Goal: Task Accomplishment & Management: Manage account settings

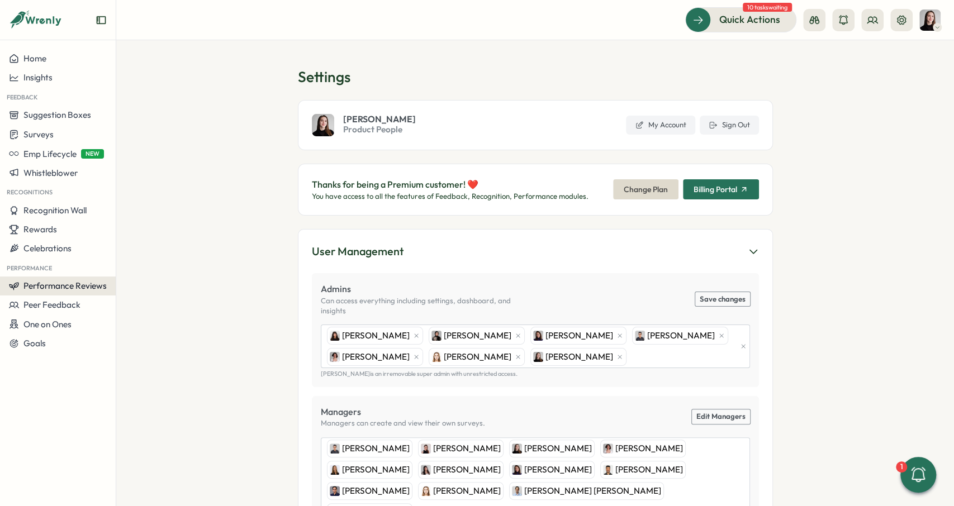
click at [50, 286] on span "Performance Reviews" at bounding box center [64, 286] width 83 height 11
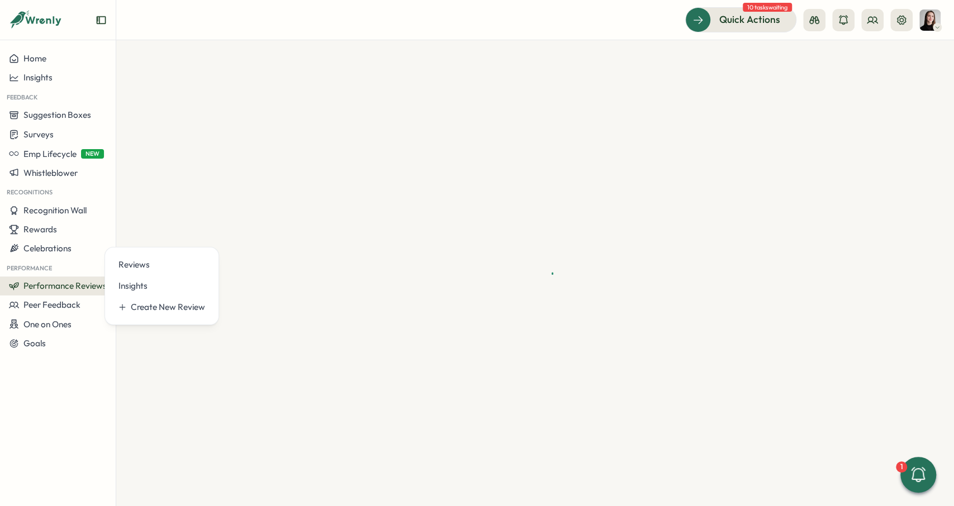
click at [155, 101] on div at bounding box center [535, 273] width 838 height 466
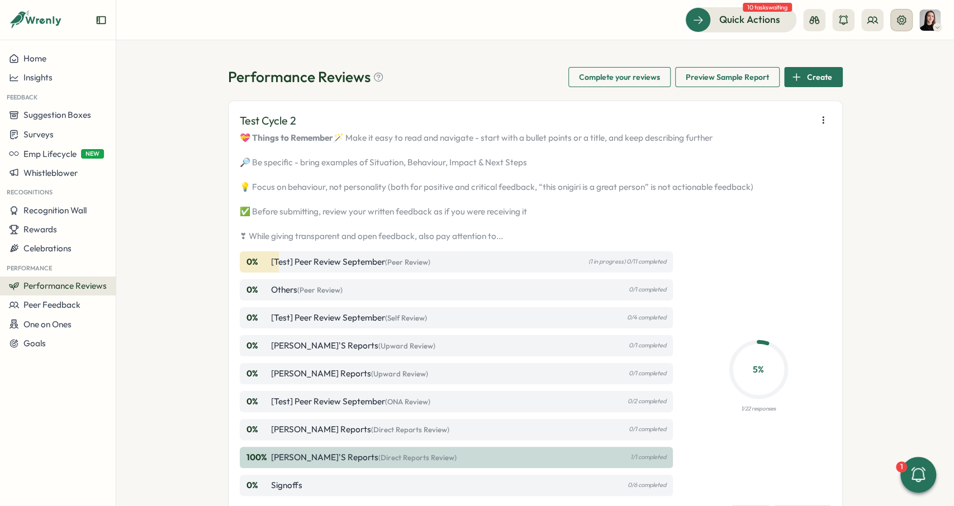
click at [904, 19] on icon at bounding box center [901, 20] width 11 height 11
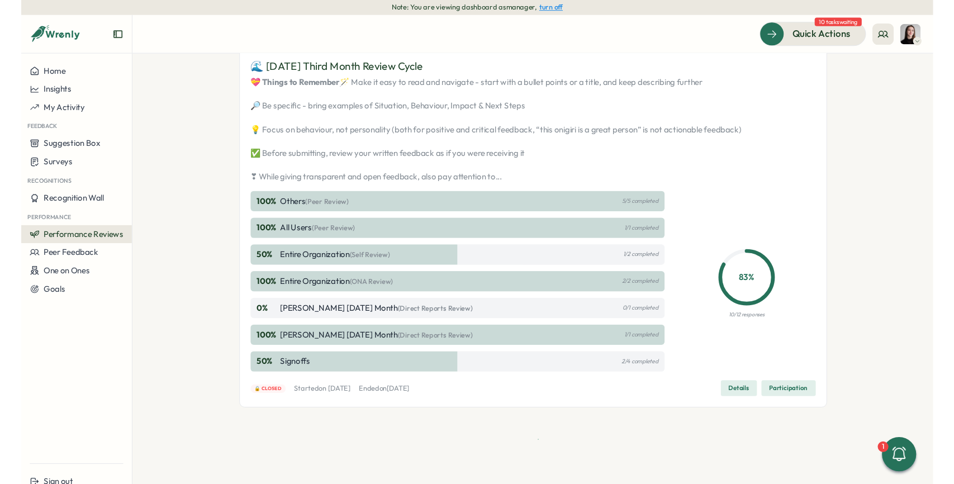
scroll to position [1543, 0]
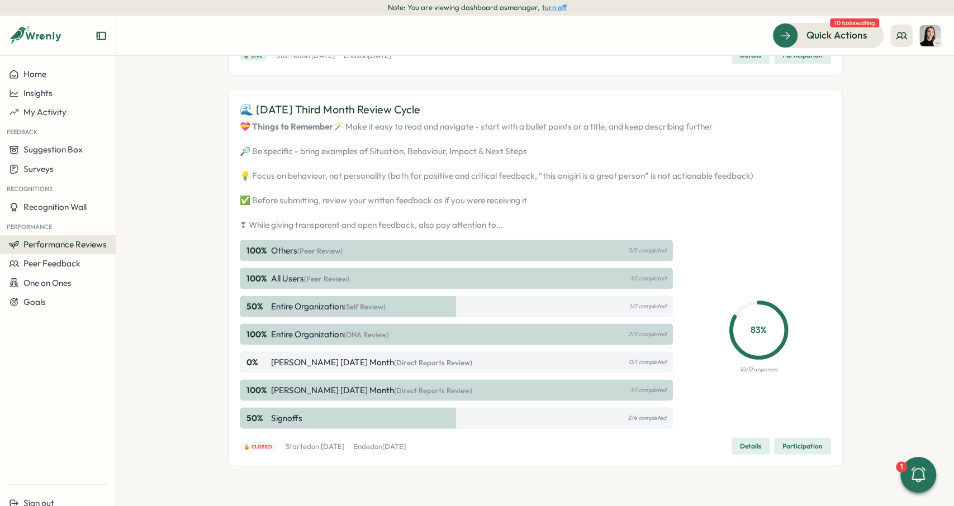
click at [807, 444] on span "Participation" at bounding box center [802, 446] width 40 height 16
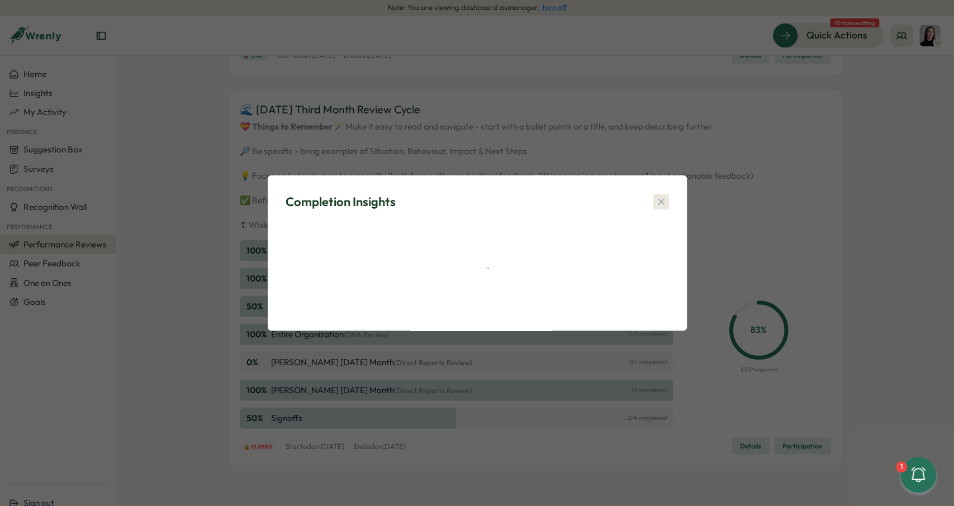
click at [663, 196] on icon "button" at bounding box center [661, 201] width 11 height 11
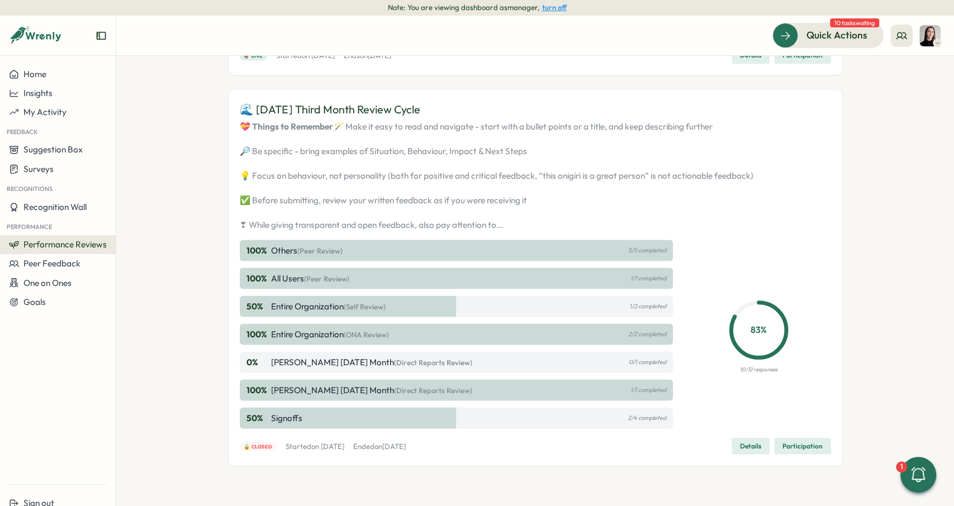
click at [763, 437] on div "🌊 July 2025 Third Month Review Cycle 💝 Things to Remember 🪄 Make it easy to rea…" at bounding box center [535, 278] width 591 height 354
click at [761, 443] on span "Details" at bounding box center [750, 446] width 21 height 16
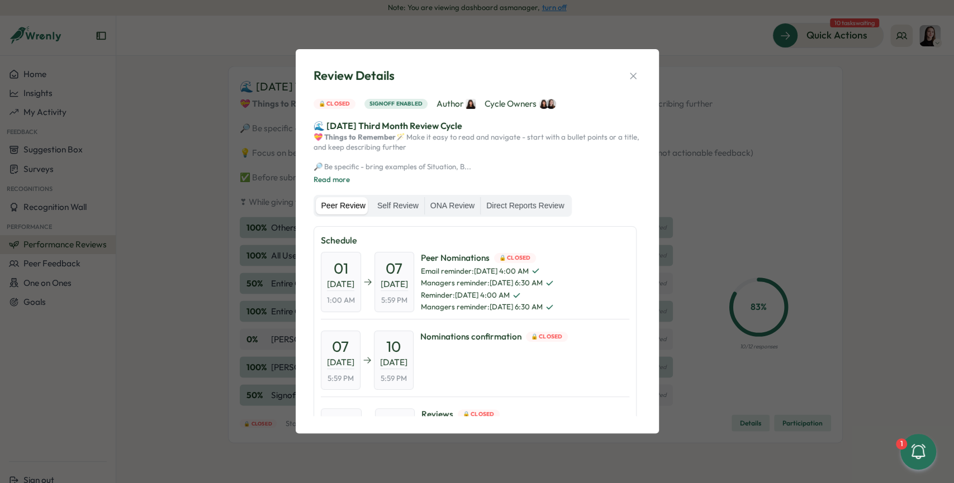
scroll to position [208, 0]
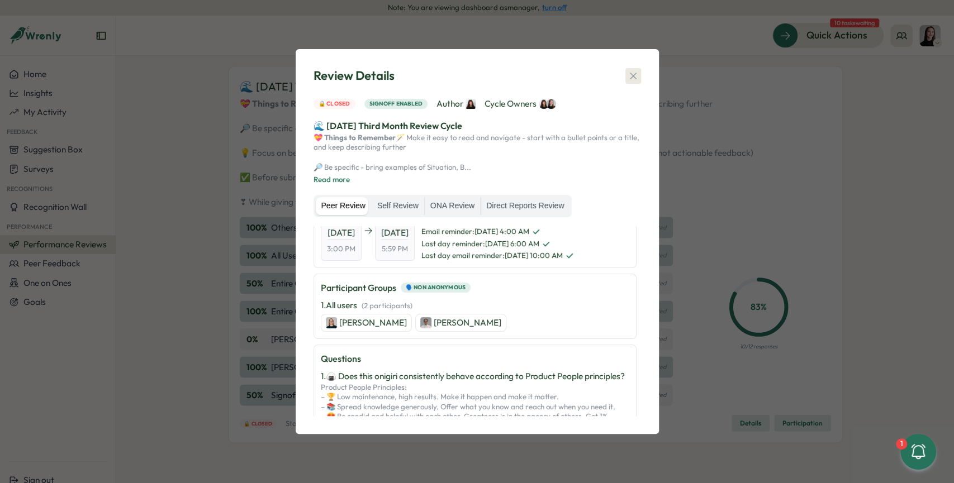
drag, startPoint x: 635, startPoint y: 55, endPoint x: 636, endPoint y: 64, distance: 9.0
click at [635, 63] on div "Review Details 🔒 Closed Signoff enabled Author Cycle Owners 🌊 July 2025 Third M…" at bounding box center [477, 242] width 336 height 358
click at [637, 70] on icon "button" at bounding box center [633, 75] width 11 height 11
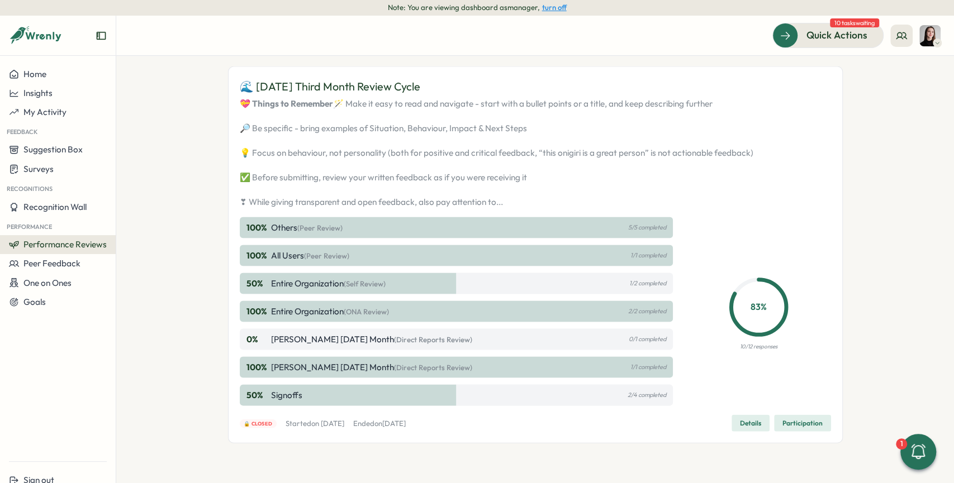
drag, startPoint x: 243, startPoint y: 125, endPoint x: 556, endPoint y: 221, distance: 328.0
click at [556, 208] on p "💝 Things to Remember 🪄 Make it easy to read and navigate - start with a bullet …" at bounding box center [535, 152] width 591 height 111
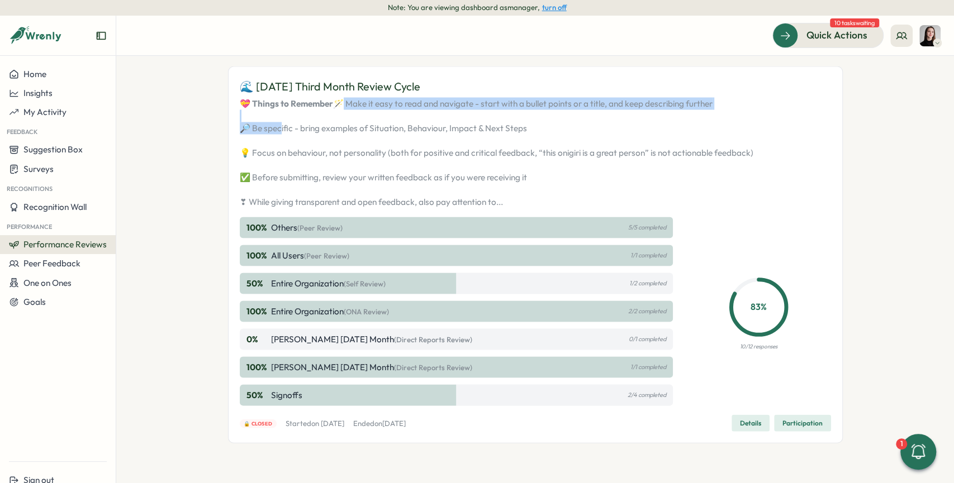
drag, startPoint x: 245, startPoint y: 130, endPoint x: 271, endPoint y: 155, distance: 36.4
click at [271, 155] on p "💝 Things to Remember 🪄 Make it easy to read and navigate - start with a bullet …" at bounding box center [535, 152] width 591 height 111
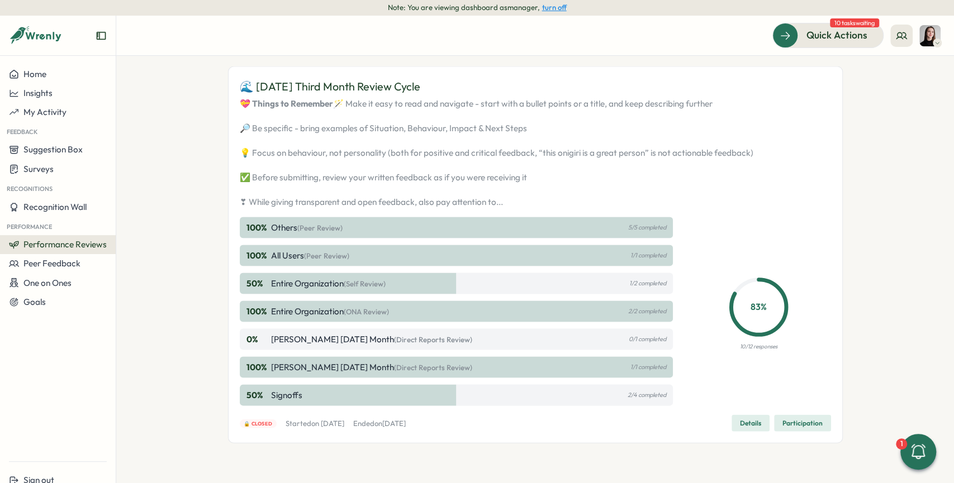
drag, startPoint x: 335, startPoint y: 165, endPoint x: 406, endPoint y: 178, distance: 72.2
click at [339, 166] on p "💝 Things to Remember 🪄 Make it easy to read and navigate - start with a bullet …" at bounding box center [535, 152] width 591 height 111
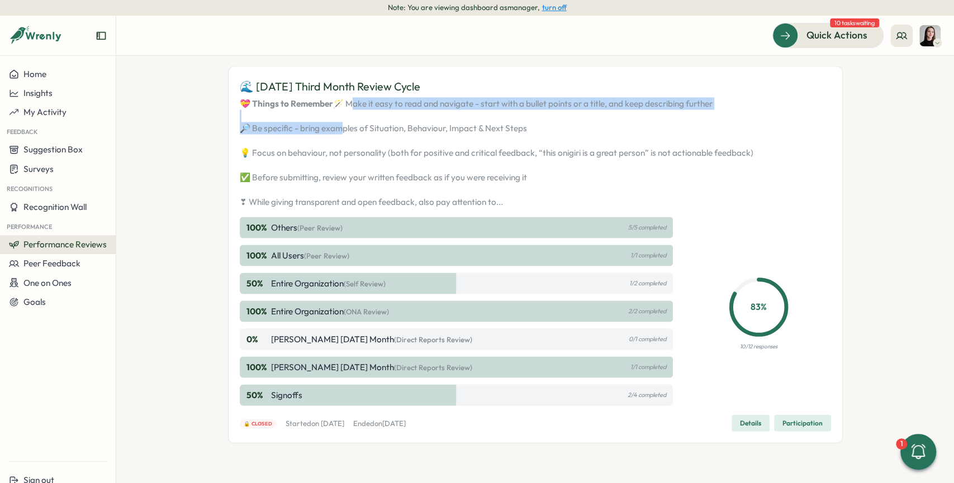
drag, startPoint x: 245, startPoint y: 131, endPoint x: 329, endPoint y: 149, distance: 85.7
click at [329, 149] on p "💝 Things to Remember 🪄 Make it easy to read and navigate - start with a bullet …" at bounding box center [535, 152] width 591 height 111
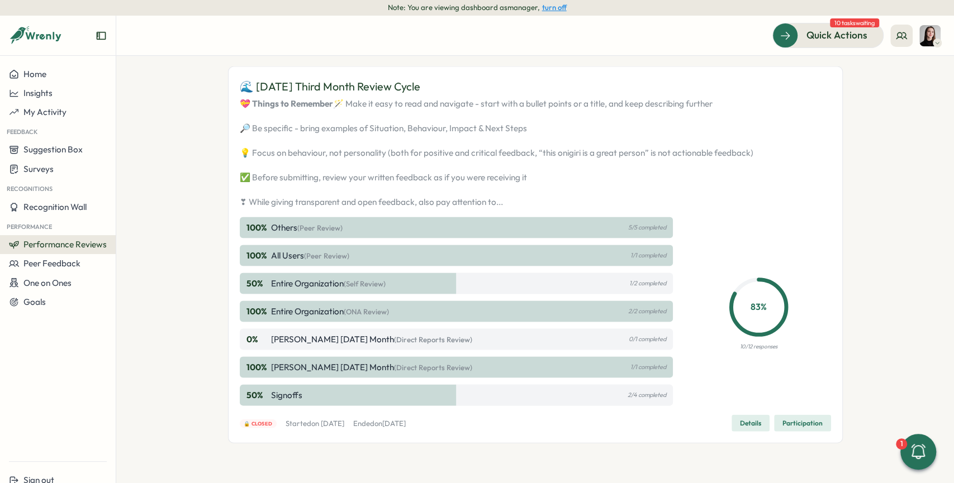
click at [330, 137] on p "💝 Things to Remember 🪄 Make it easy to read and navigate - start with a bullet …" at bounding box center [535, 152] width 591 height 111
drag, startPoint x: 248, startPoint y: 102, endPoint x: 319, endPoint y: 155, distance: 88.2
click at [259, 108] on p "💝 Things to Remember 🪄 Make it easy to read and navigate - start with a bullet …" at bounding box center [535, 152] width 591 height 111
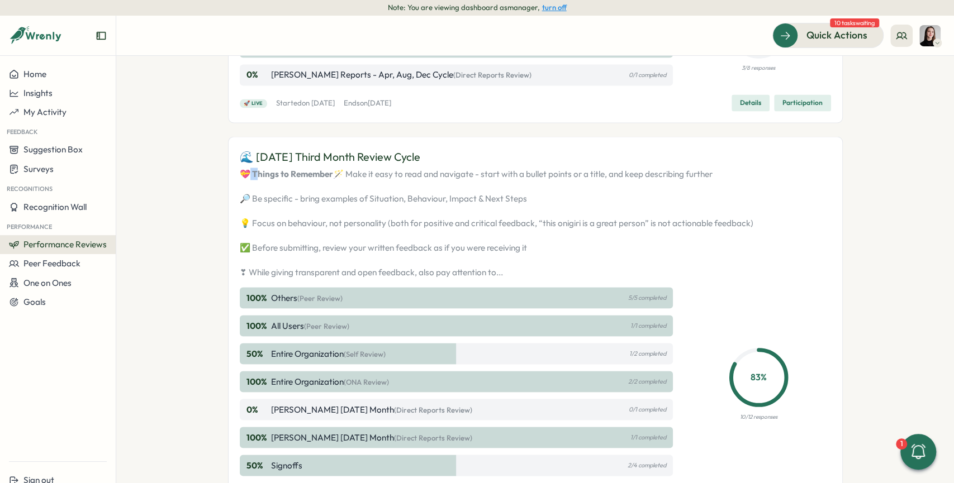
scroll to position [1375, 0]
click at [490, 278] on p "💝 Things to Remember 🪄 Make it easy to read and navigate - start with a bullet …" at bounding box center [535, 222] width 591 height 111
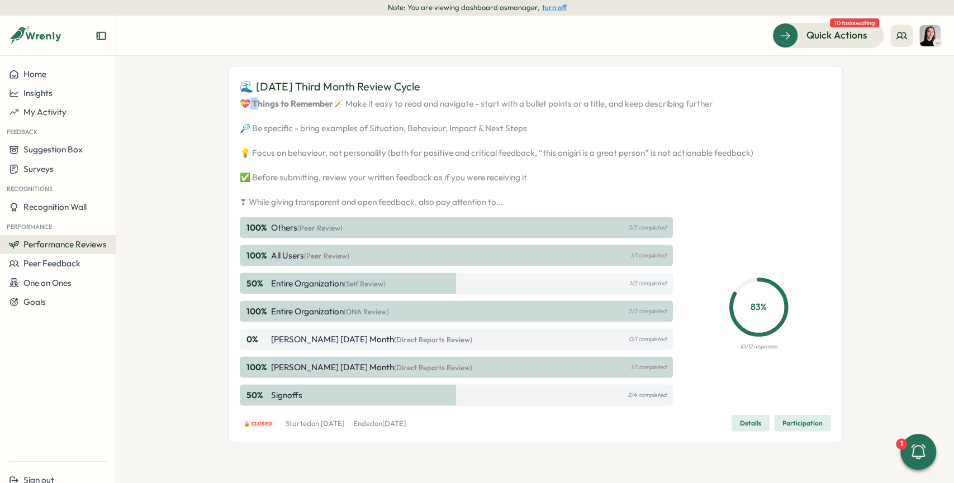
scroll to position [1459, 0]
drag, startPoint x: 269, startPoint y: 268, endPoint x: 235, endPoint y: 277, distance: 34.9
click at [235, 277] on div "🌊 July 2025 Third Month Review Cycle 💝 Things to Remember 🪄 Make it easy to rea…" at bounding box center [535, 254] width 615 height 377
click at [312, 208] on p "💝 Things to Remember 🪄 Make it easy to read and navigate - start with a bullet …" at bounding box center [535, 152] width 591 height 111
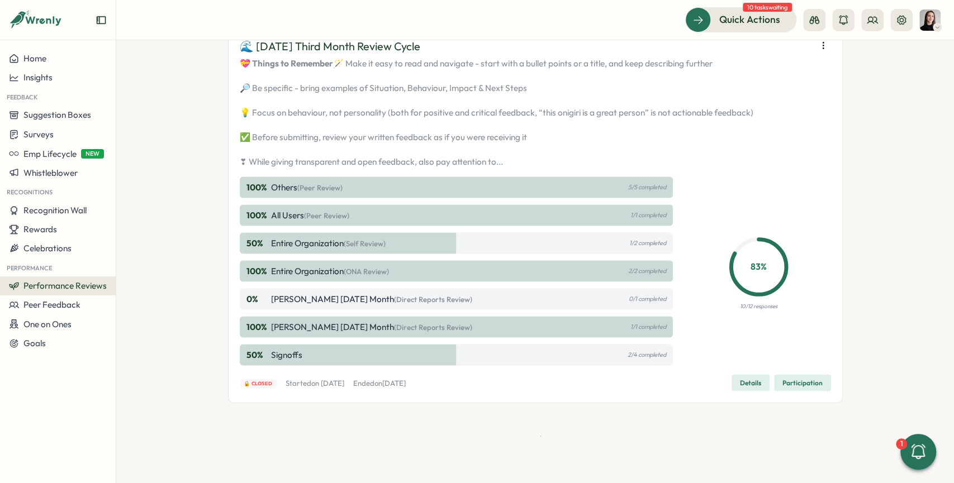
scroll to position [1550, 0]
click at [748, 391] on span "Details" at bounding box center [750, 383] width 21 height 16
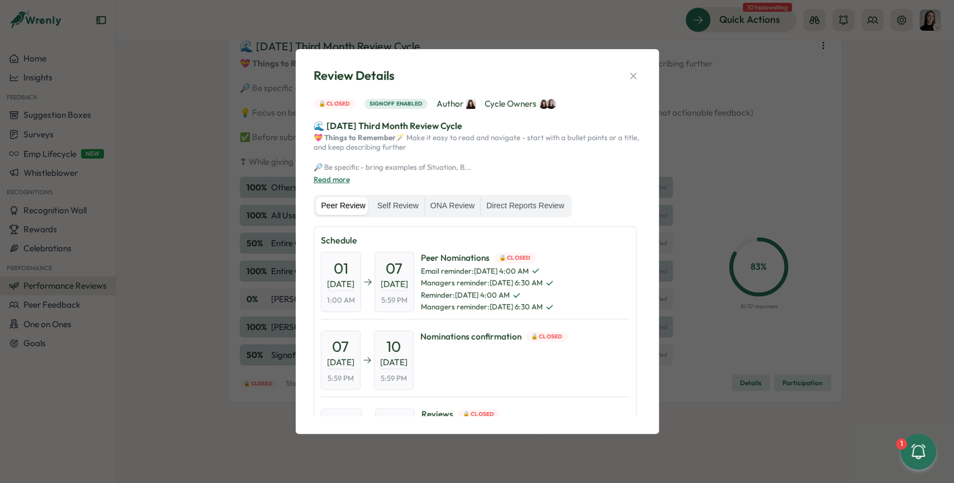
click at [320, 185] on button "Read more" at bounding box center [332, 180] width 36 height 10
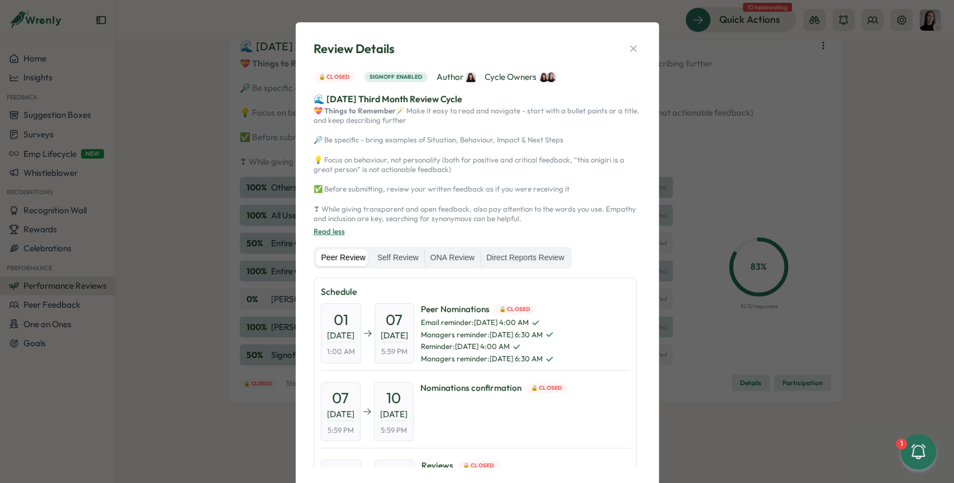
click at [330, 237] on button "Read less" at bounding box center [329, 232] width 31 height 10
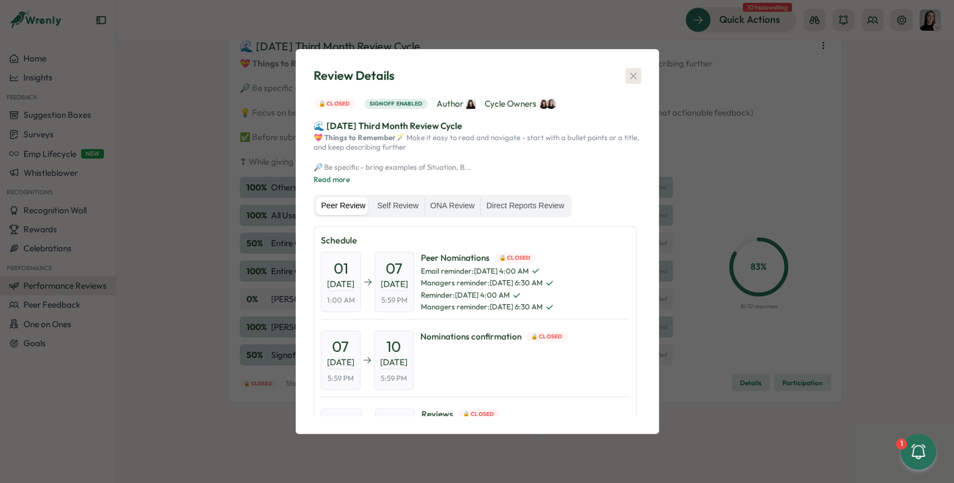
click at [631, 70] on icon "button" at bounding box center [633, 75] width 11 height 11
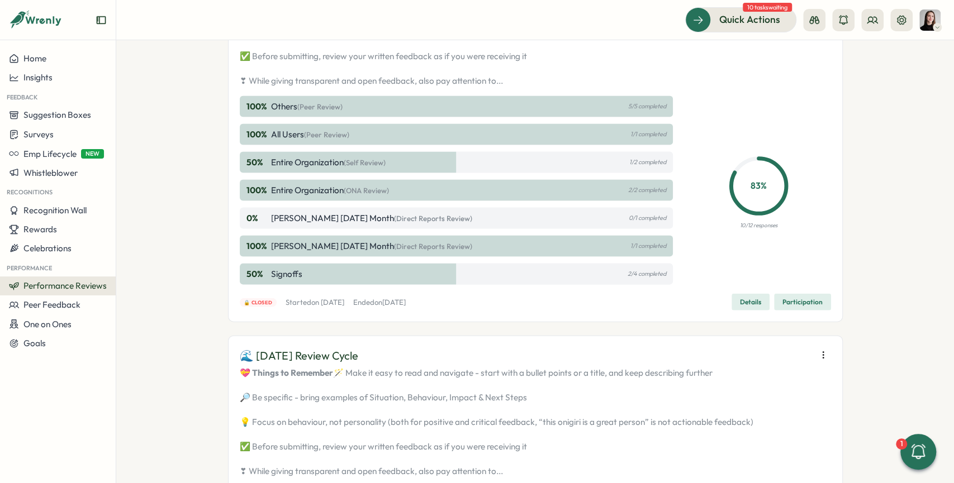
click at [747, 310] on span "Details" at bounding box center [750, 303] width 21 height 16
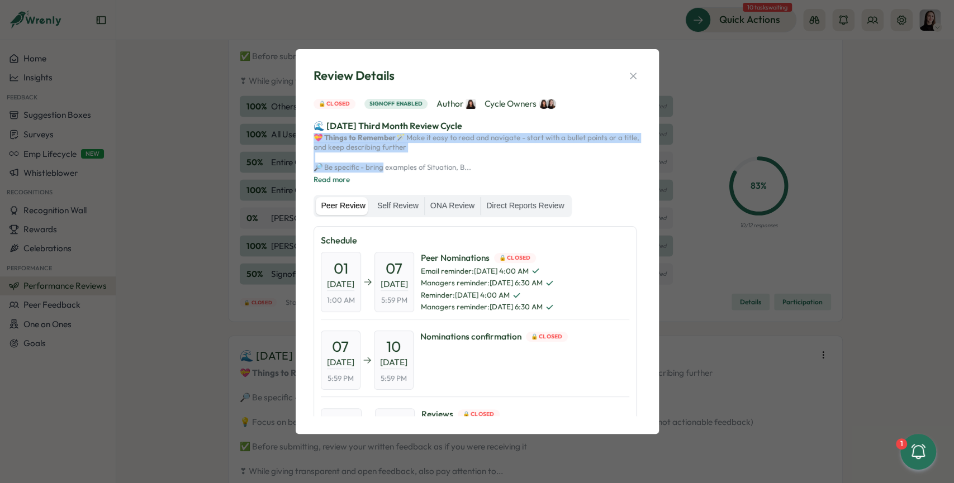
drag, startPoint x: 315, startPoint y: 133, endPoint x: 375, endPoint y: 173, distance: 72.5
click at [375, 172] on p "💝 Things to Remember 🪄 Make it easy to read and navigate - start with a bullet …" at bounding box center [478, 152] width 328 height 39
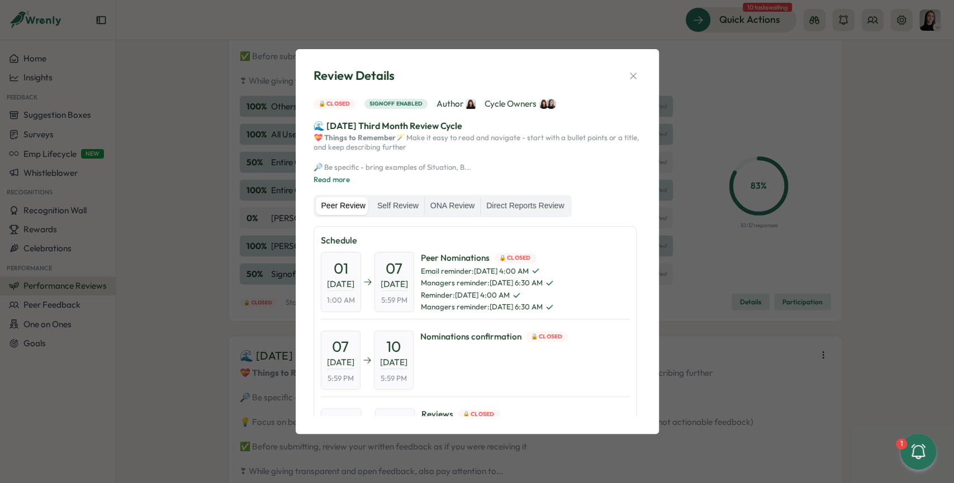
click at [325, 186] on div "💝 Things to Remember 🪄 Make it easy to read and navigate - start with a bullet …" at bounding box center [478, 159] width 328 height 53
click at [318, 185] on button "Read more" at bounding box center [332, 180] width 36 height 10
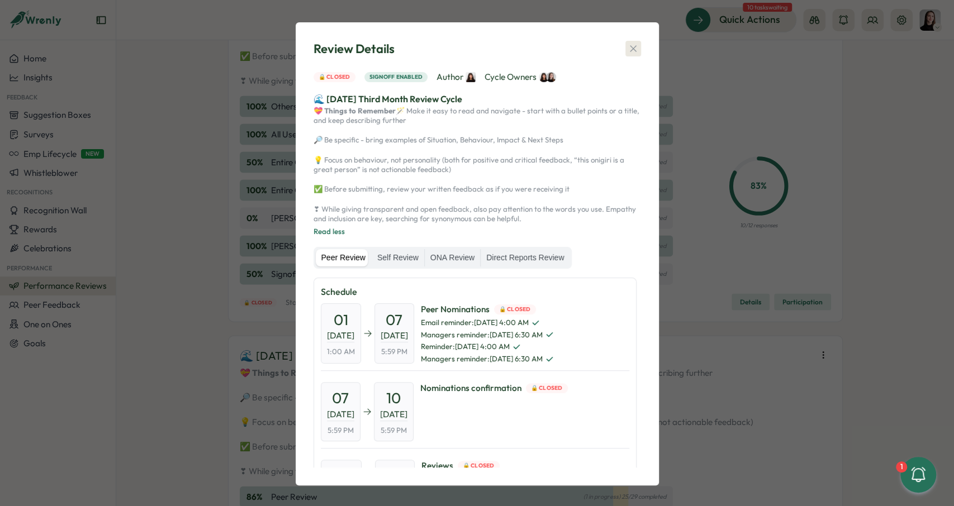
click at [634, 51] on icon "button" at bounding box center [633, 49] width 6 height 6
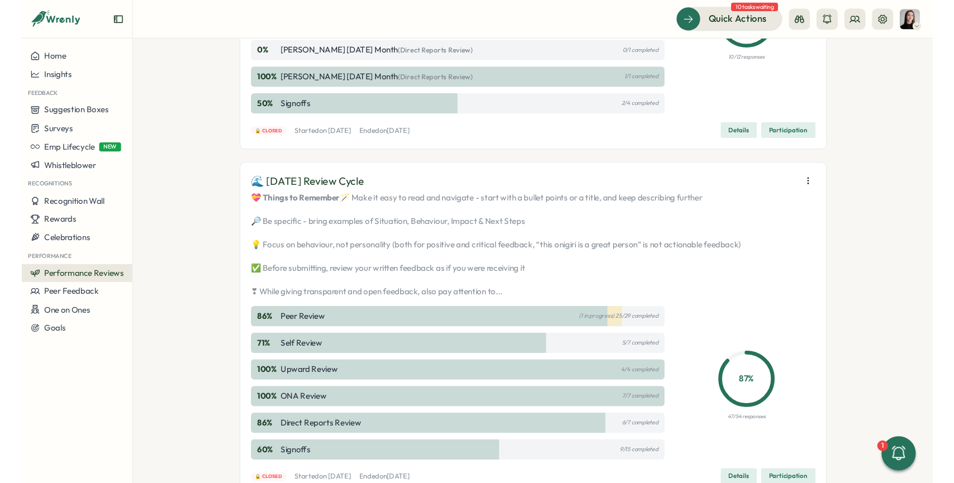
scroll to position [1718, 0]
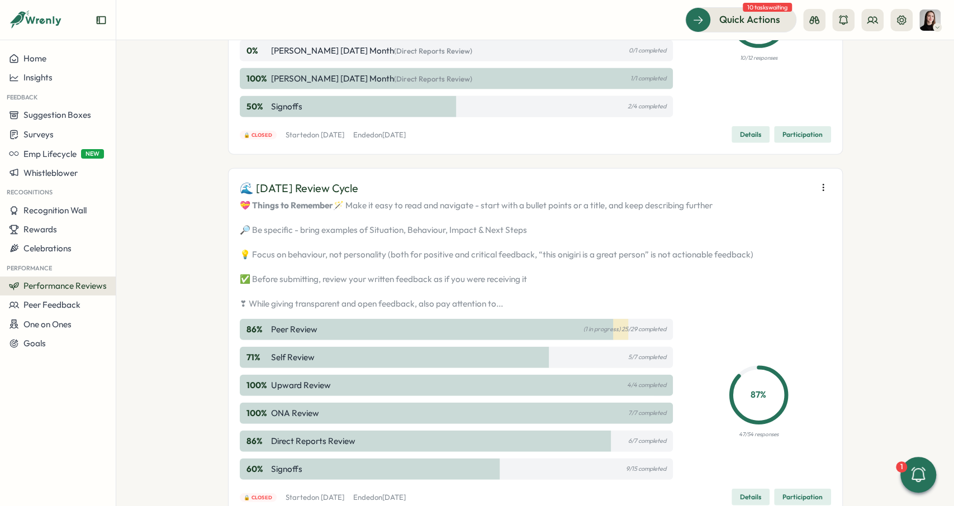
click at [764, 143] on button "Details" at bounding box center [751, 134] width 38 height 17
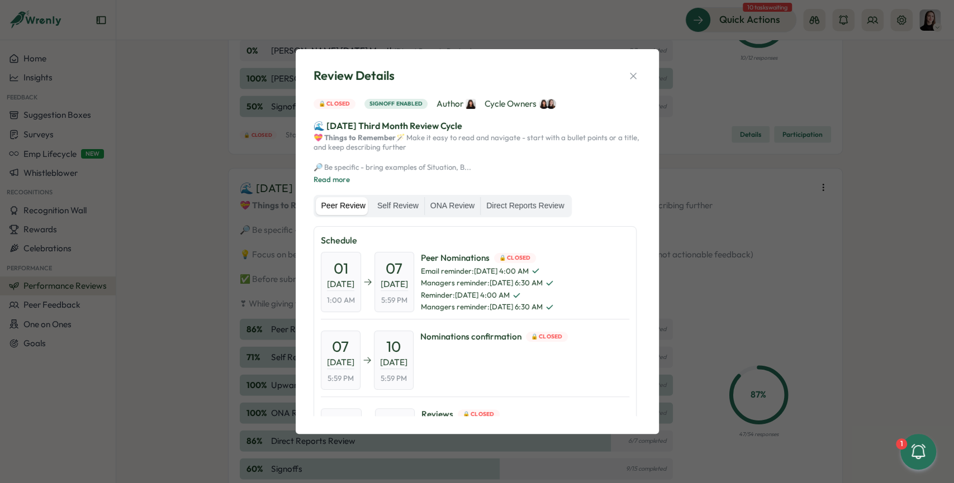
scroll to position [208, 0]
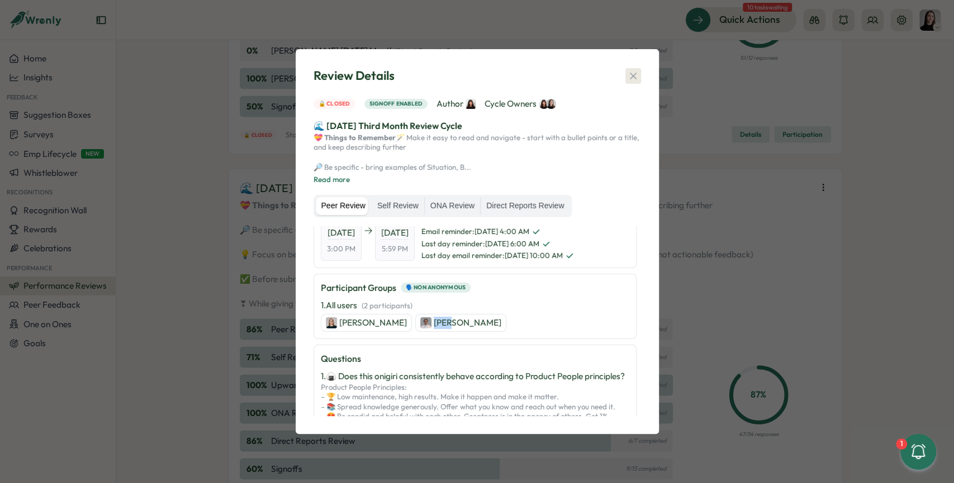
click at [634, 70] on icon "button" at bounding box center [633, 75] width 11 height 11
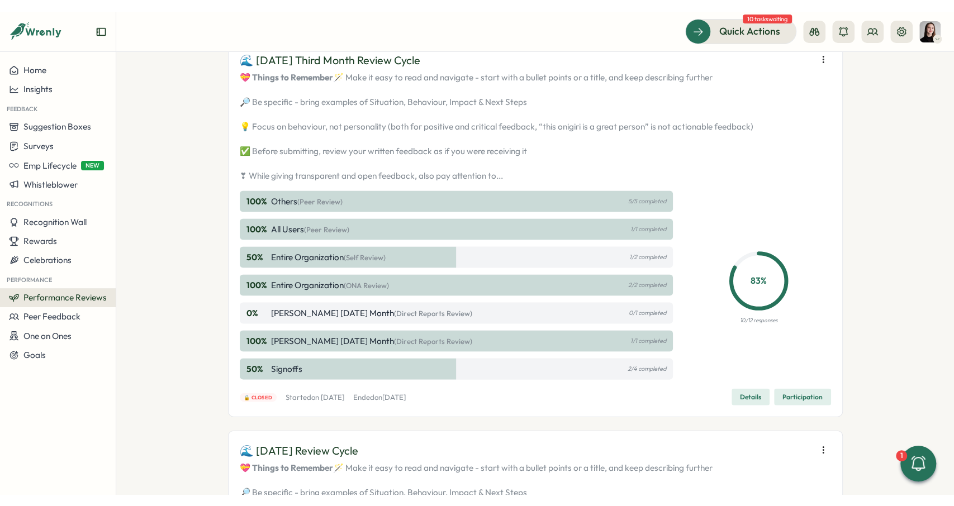
scroll to position [1466, 0]
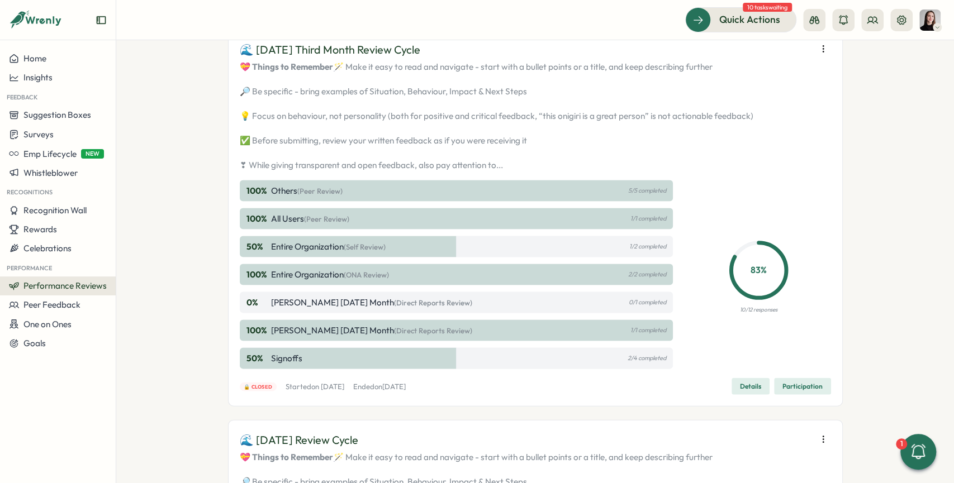
drag, startPoint x: 269, startPoint y: 146, endPoint x: 462, endPoint y: 151, distance: 192.9
click at [461, 58] on div "🌊 [DATE] Third Month Review Cycle" at bounding box center [535, 49] width 591 height 17
click at [462, 58] on div "🌊 [DATE] Third Month Review Cycle" at bounding box center [535, 49] width 591 height 17
click at [818, 56] on button "button" at bounding box center [823, 49] width 16 height 16
click at [779, 182] on span "Edit visibility of results" at bounding box center [759, 185] width 83 height 10
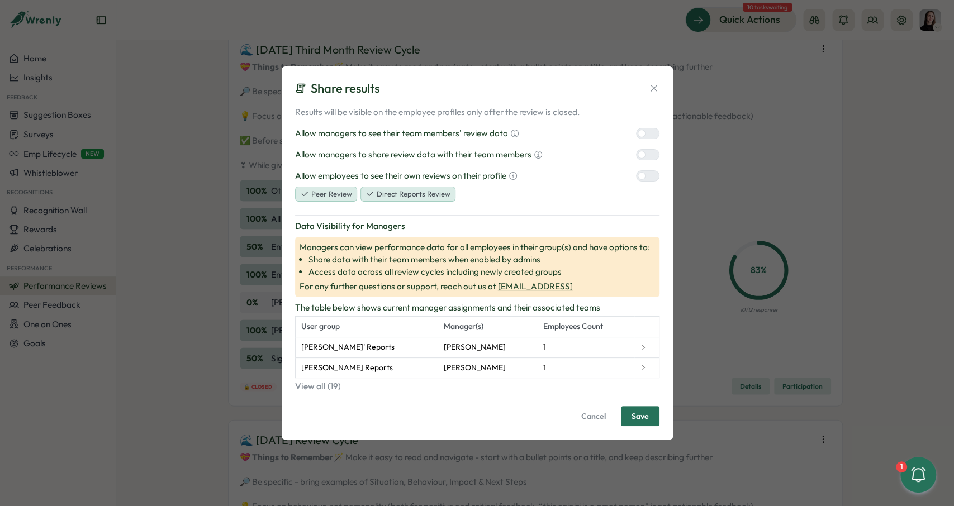
click at [652, 89] on icon at bounding box center [653, 88] width 11 height 11
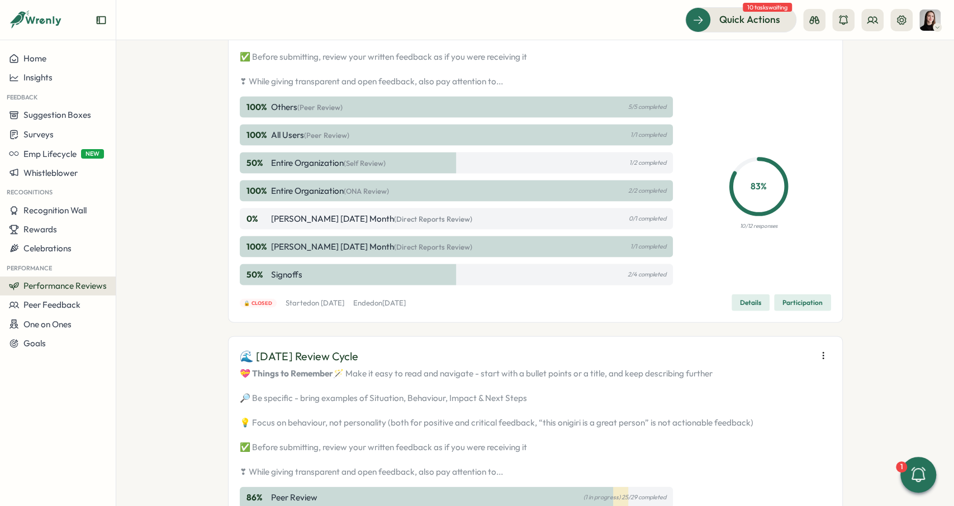
scroll to position [1550, 0]
click at [782, 311] on button "Participation" at bounding box center [802, 302] width 57 height 17
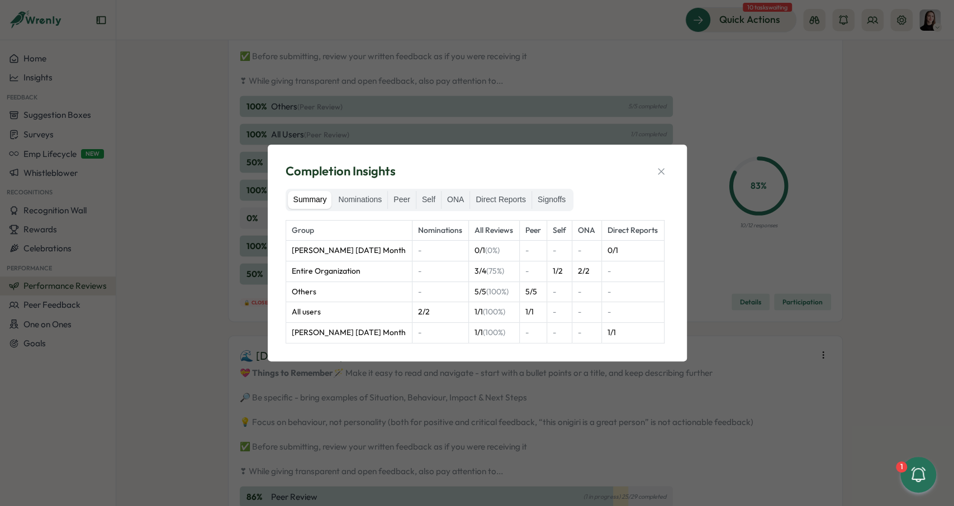
click at [365, 196] on label "Nominations" at bounding box center [360, 200] width 55 height 18
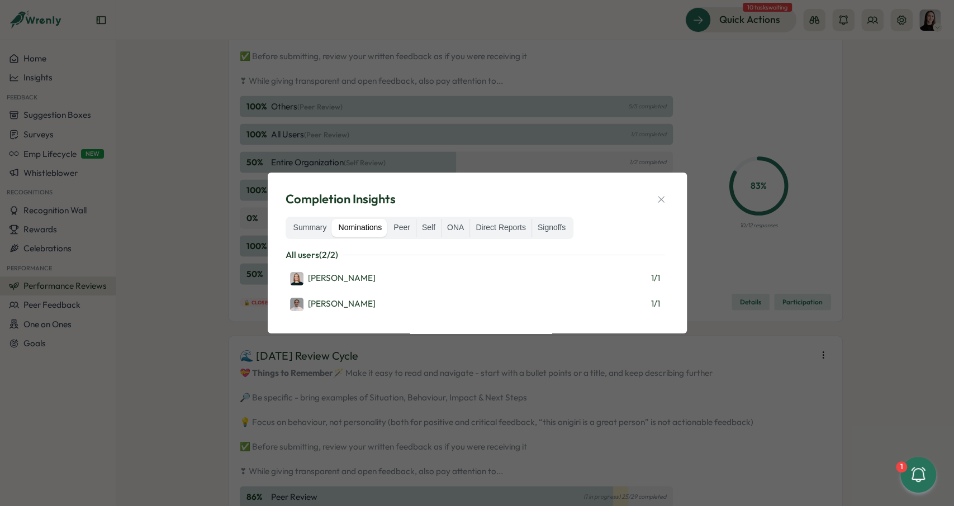
click at [399, 239] on div "Summary Nominations Peer Self ONA Direct Reports Signoffs" at bounding box center [430, 228] width 288 height 22
click at [400, 234] on label "Peer" at bounding box center [402, 228] width 28 height 18
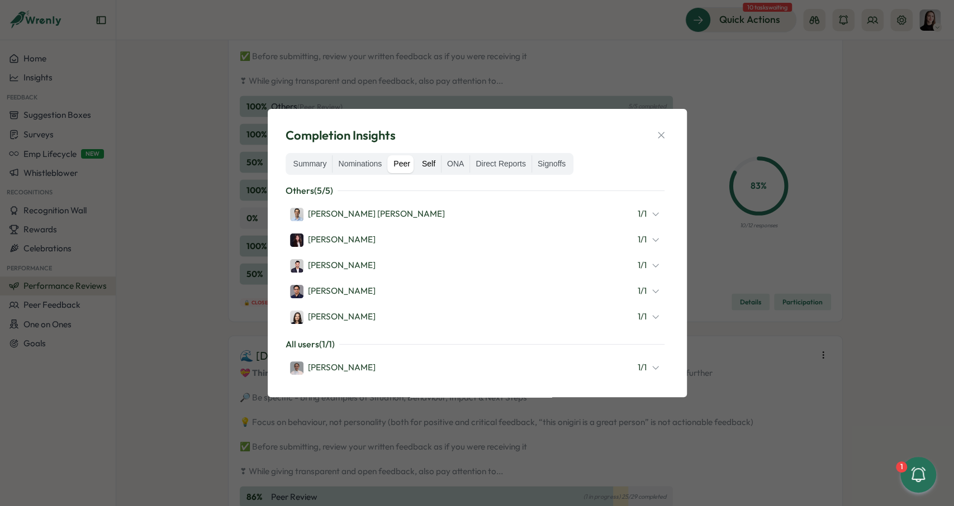
click at [429, 165] on label "Self" at bounding box center [428, 164] width 25 height 18
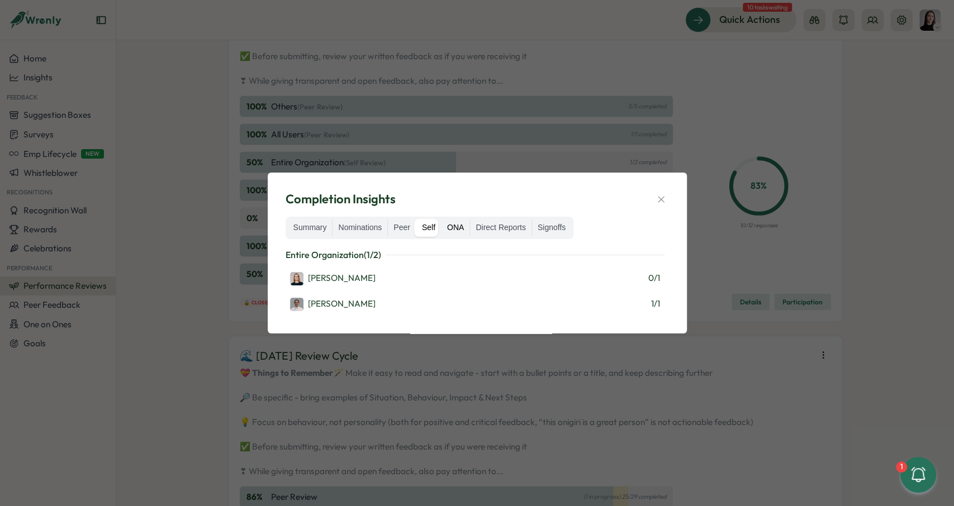
click at [457, 229] on label "ONA" at bounding box center [456, 228] width 28 height 18
click at [497, 229] on label "Direct Reports" at bounding box center [500, 228] width 61 height 18
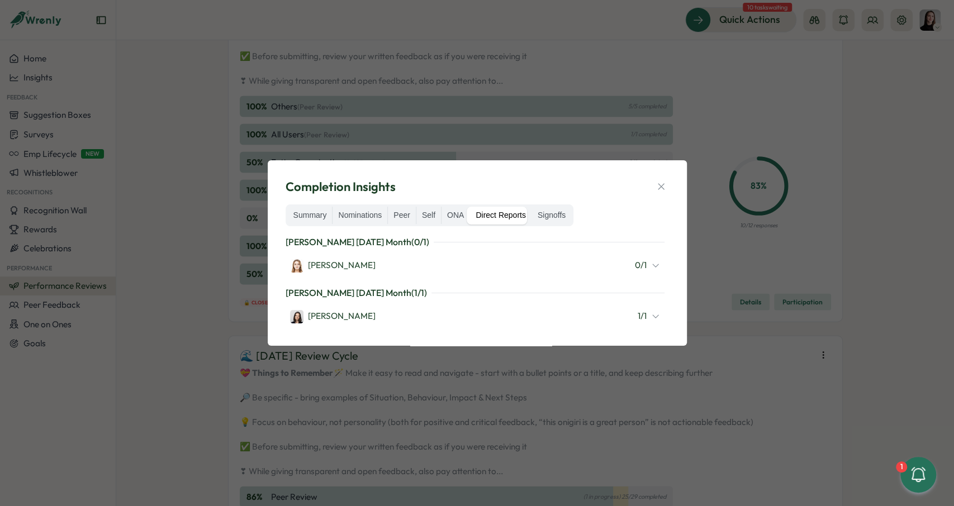
click at [554, 252] on div "Rike July 3rd Month ( 0 / 1 ) Friederike Giese 0 / 1" at bounding box center [475, 256] width 379 height 42
click at [556, 263] on div "Friederike Giese 0 / 1" at bounding box center [475, 265] width 370 height 15
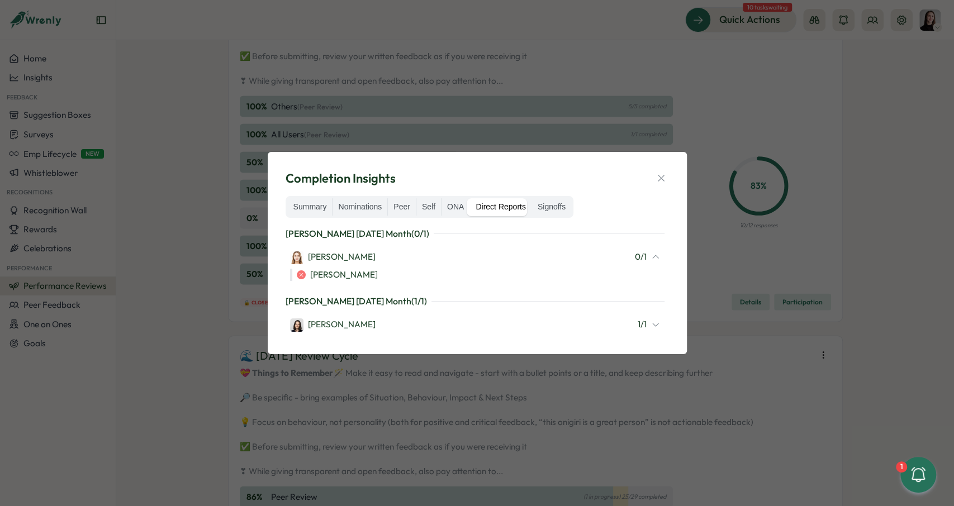
click at [566, 329] on div "Elisabetta ​Casagrande 1 / 1" at bounding box center [475, 324] width 370 height 15
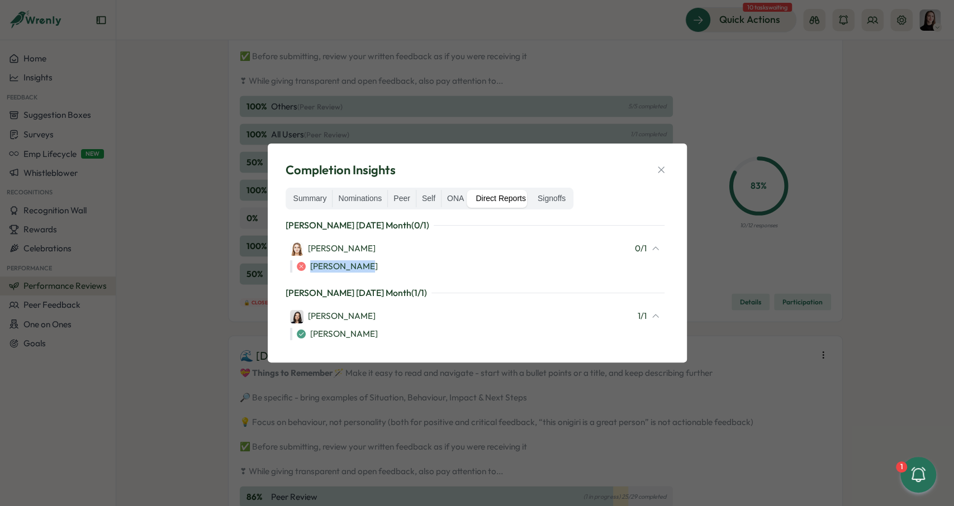
drag, startPoint x: 310, startPoint y: 266, endPoint x: 384, endPoint y: 268, distance: 73.8
click at [384, 268] on div "Amna Khattak" at bounding box center [478, 266] width 363 height 12
click at [383, 268] on div "Amna Khattak" at bounding box center [478, 266] width 363 height 12
drag, startPoint x: 380, startPoint y: 269, endPoint x: 308, endPoint y: 264, distance: 71.7
click at [308, 264] on div "Amna Khattak" at bounding box center [478, 266] width 363 height 12
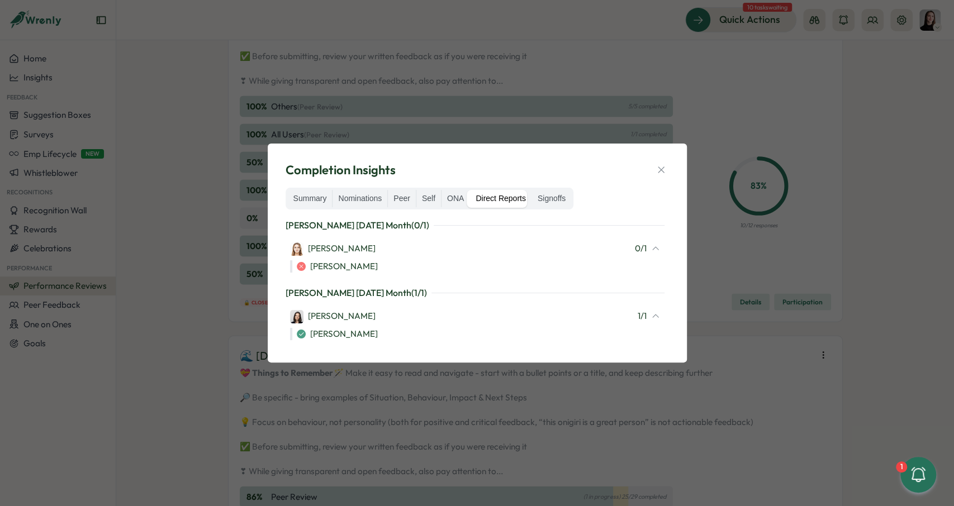
click at [374, 272] on div "Amna Khattak" at bounding box center [478, 266] width 363 height 12
click at [661, 168] on icon "button" at bounding box center [661, 169] width 11 height 11
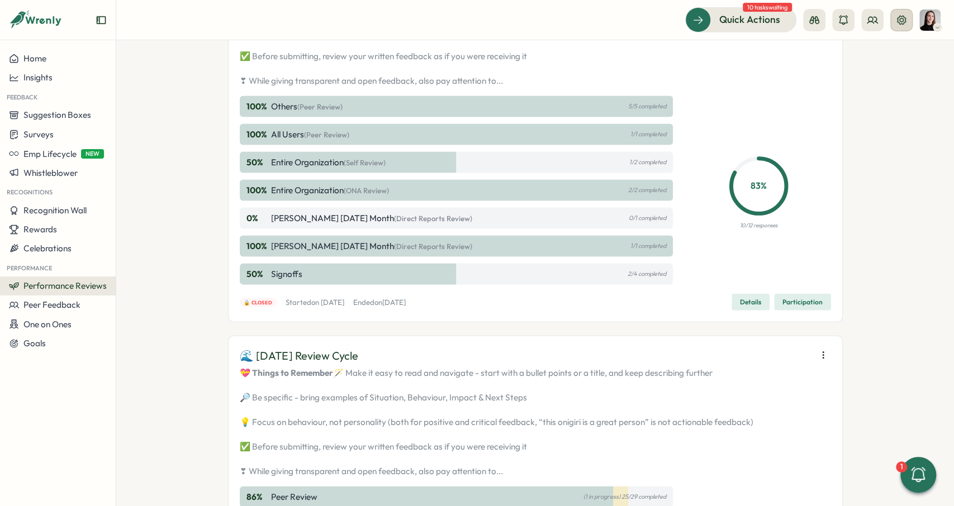
click at [898, 15] on icon at bounding box center [901, 20] width 11 height 11
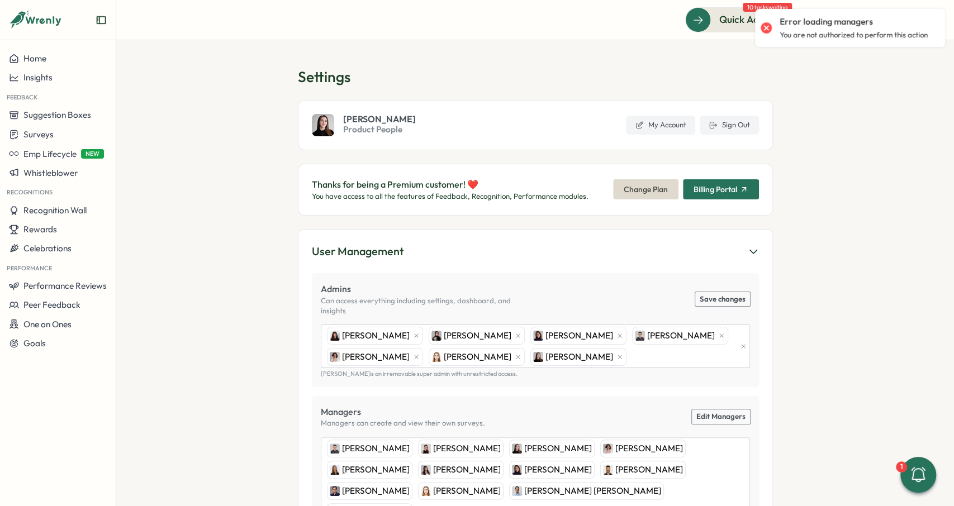
click at [843, 59] on section "Settings Elena Ladushyna Product People My Account Sign Out Thanks for being a …" at bounding box center [535, 273] width 838 height 466
click at [841, 37] on p "You are not authorized to perform this action" at bounding box center [854, 35] width 148 height 10
click at [826, 21] on p "Error loading managers" at bounding box center [826, 22] width 93 height 12
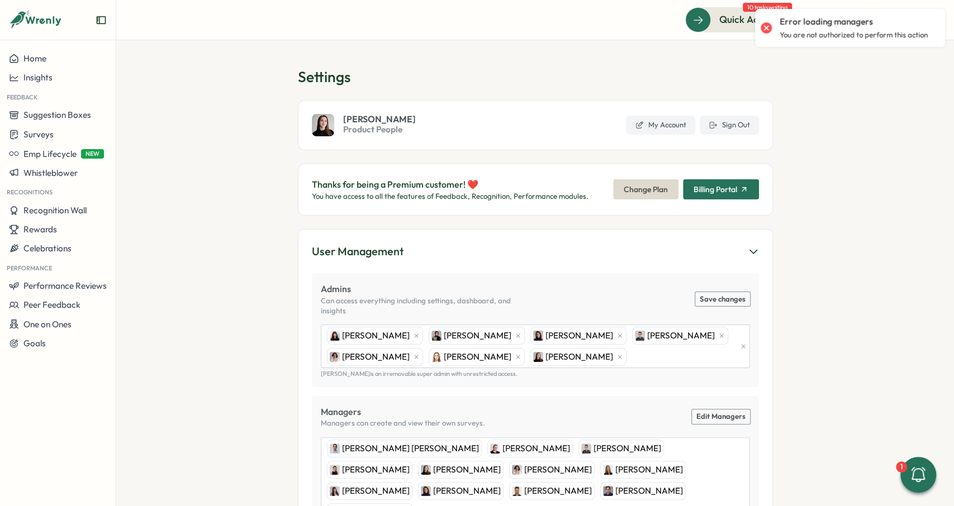
click at [840, 75] on section "Settings Elena Ladushyna Product People My Account Sign Out Thanks for being a …" at bounding box center [535, 273] width 838 height 466
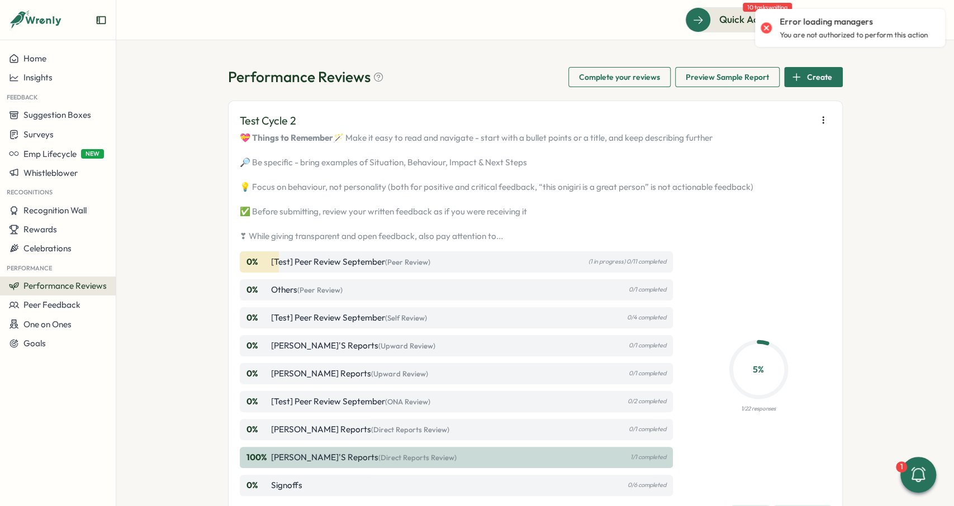
click at [889, 80] on div "Performance Reviews Complete your reviews Preview Sample Report Create Test Cyc…" at bounding box center [535, 273] width 838 height 466
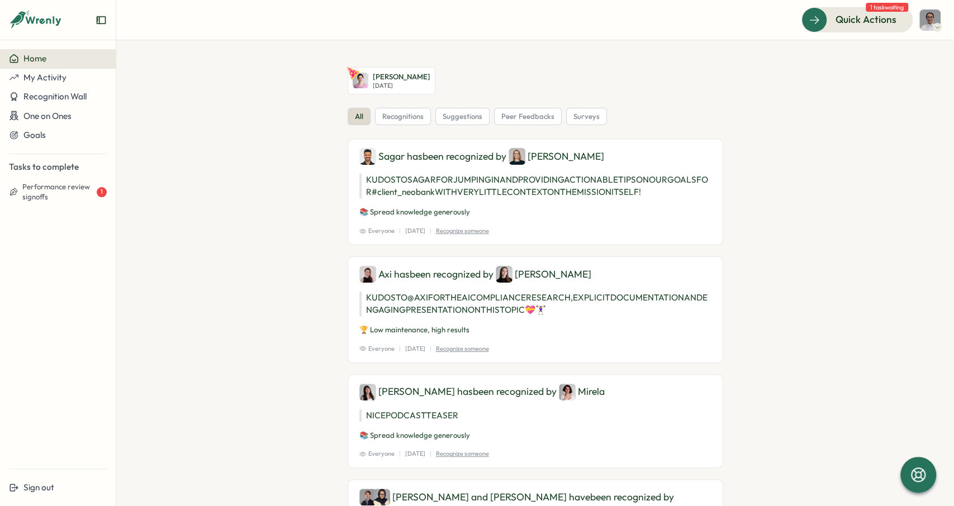
click at [935, 18] on img at bounding box center [929, 20] width 21 height 21
click at [906, 73] on div "My Activity" at bounding box center [911, 76] width 55 height 12
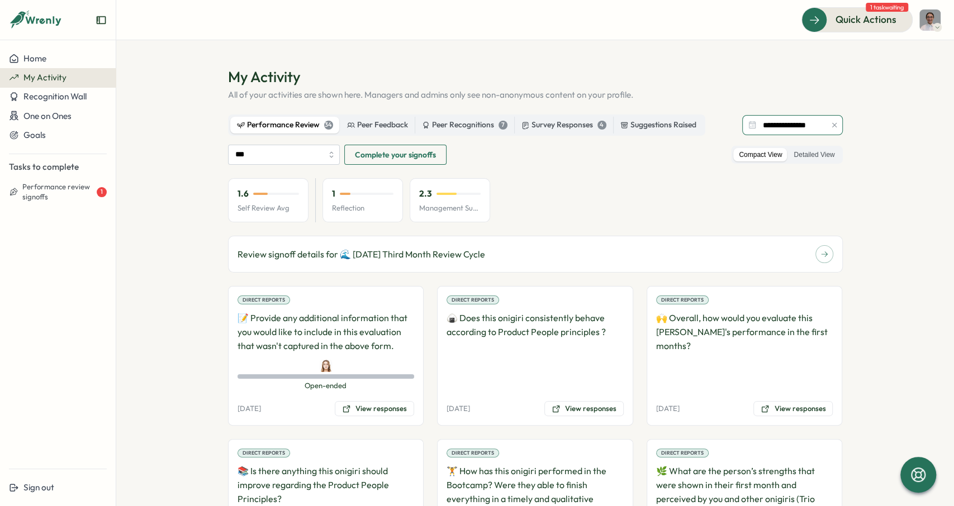
click at [818, 124] on input "**********" at bounding box center [792, 125] width 101 height 20
click at [876, 114] on section "**********" at bounding box center [535, 273] width 838 height 466
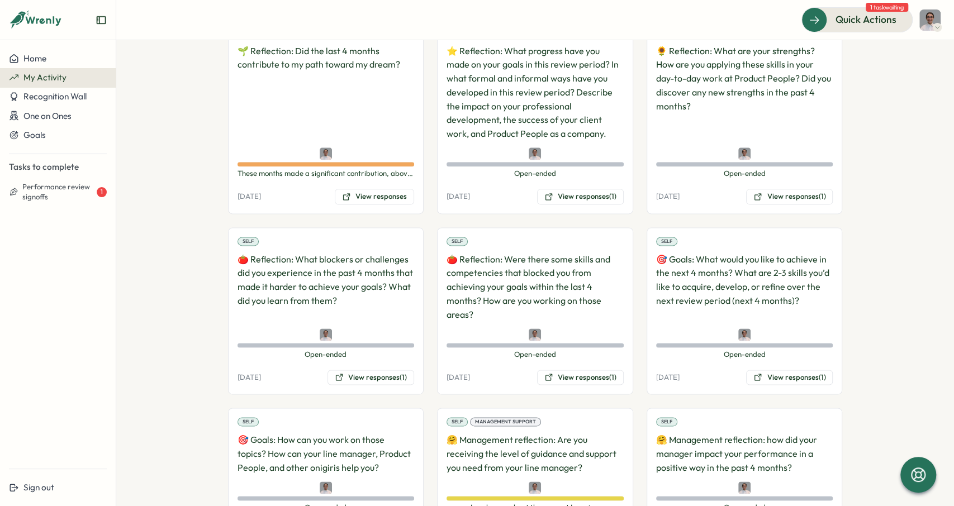
scroll to position [922, 0]
drag, startPoint x: 691, startPoint y: 359, endPoint x: 652, endPoint y: 361, distance: 38.6
click at [652, 361] on div "Self 🎯 Goals: What would you like to achieve in the next 4 months? What are 2-3…" at bounding box center [745, 311] width 196 height 168
drag, startPoint x: 488, startPoint y: 355, endPoint x: 440, endPoint y: 359, distance: 48.2
click at [440, 359] on div "Self 🍅 Reflection: Were there some skills and competencies that blocked you fro…" at bounding box center [535, 311] width 196 height 168
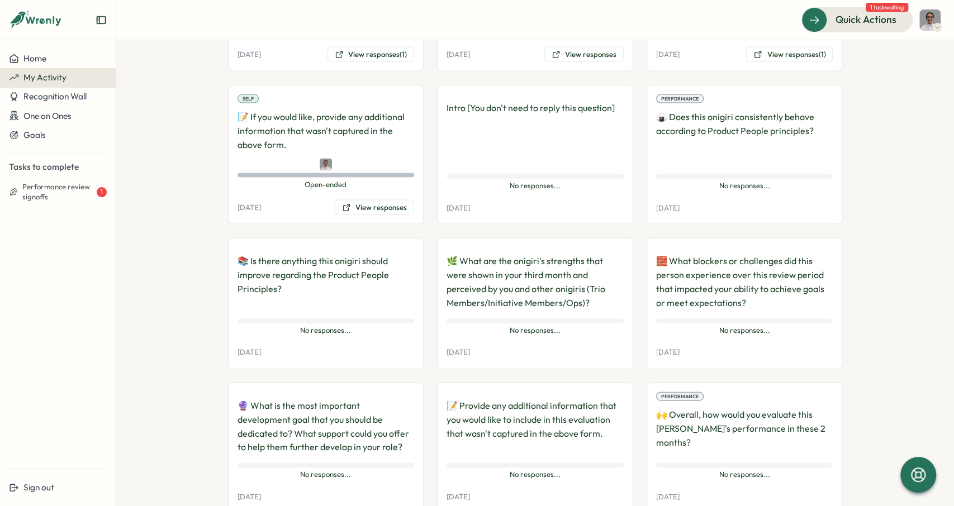
scroll to position [1593, 0]
drag, startPoint x: 509, startPoint y: 307, endPoint x: 574, endPoint y: 304, distance: 64.9
click at [574, 325] on span "No responses..." at bounding box center [535, 330] width 177 height 10
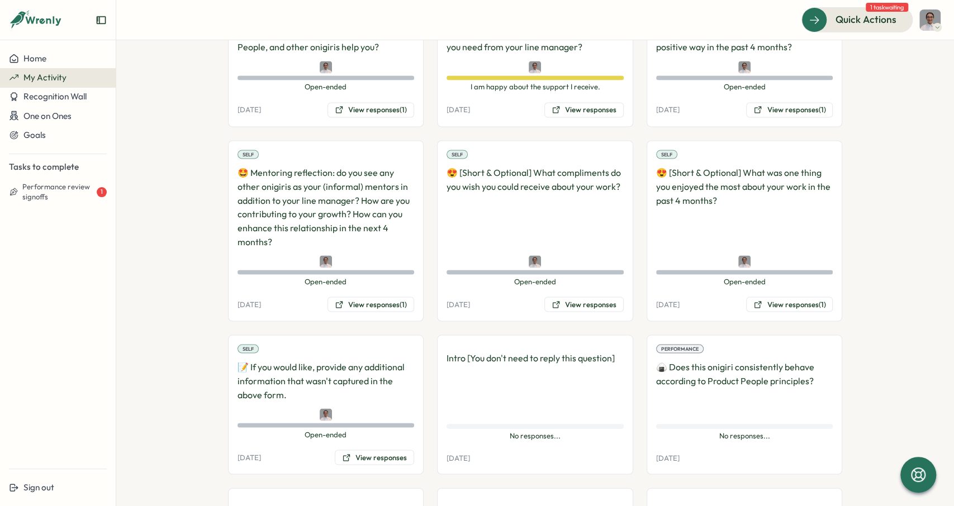
scroll to position [1341, 0]
drag, startPoint x: 440, startPoint y: 335, endPoint x: 618, endPoint y: 336, distance: 177.7
click at [618, 336] on div "Intro [You don't need to reply this question] No responses... No responses... 0…" at bounding box center [535, 406] width 196 height 140
click at [607, 352] on p "Intro [You don't need to reply this question]" at bounding box center [535, 384] width 177 height 64
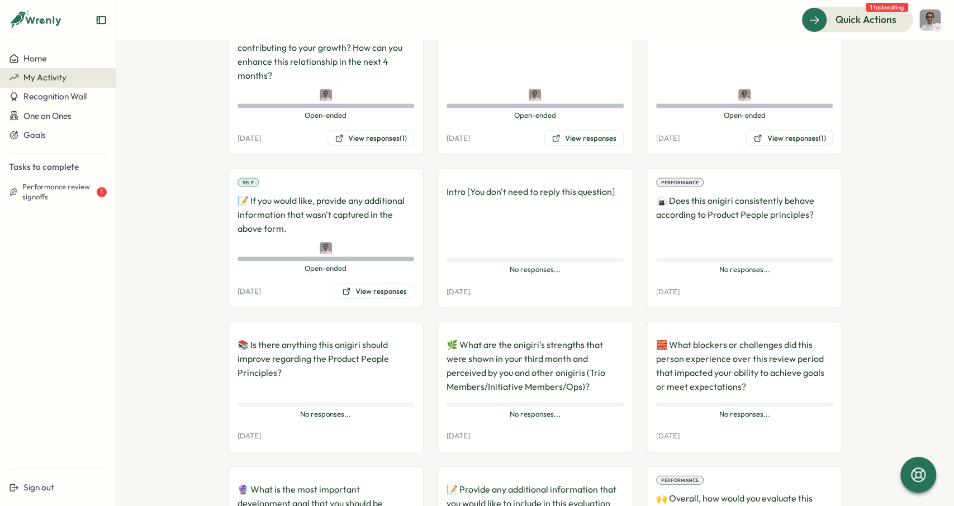
scroll to position [1509, 0]
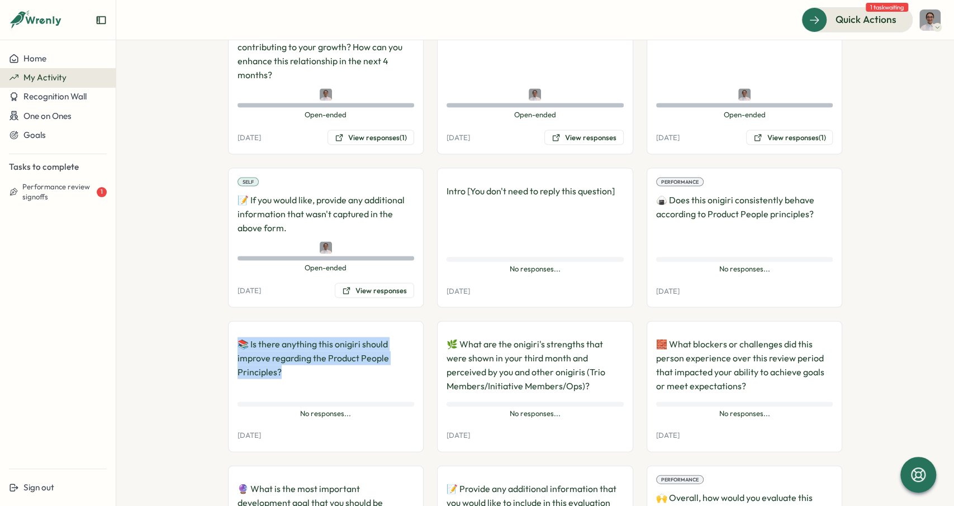
drag, startPoint x: 238, startPoint y: 319, endPoint x: 279, endPoint y: 347, distance: 49.5
click at [279, 347] on p "📚 Is there anything this onigiri should improve regarding the Product People Pr…" at bounding box center [326, 365] width 177 height 55
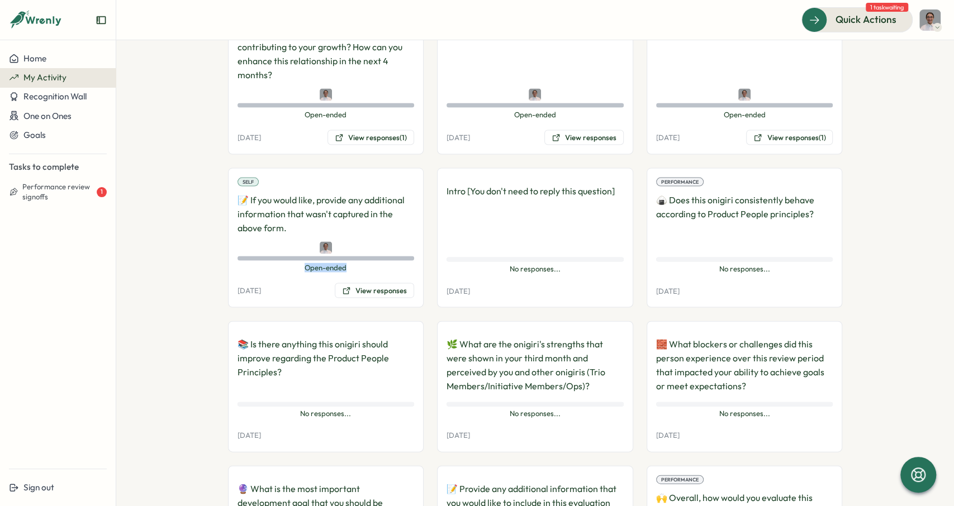
drag, startPoint x: 305, startPoint y: 245, endPoint x: 350, endPoint y: 241, distance: 46.0
click at [354, 263] on span "Open-ended" at bounding box center [326, 268] width 177 height 10
click at [358, 283] on button "View responses" at bounding box center [374, 291] width 79 height 16
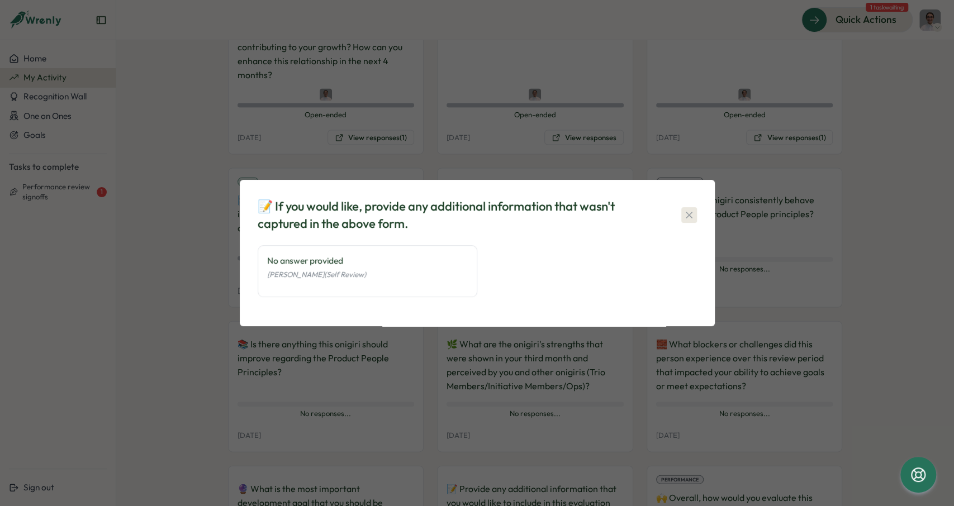
click at [692, 212] on icon "button" at bounding box center [689, 215] width 11 height 11
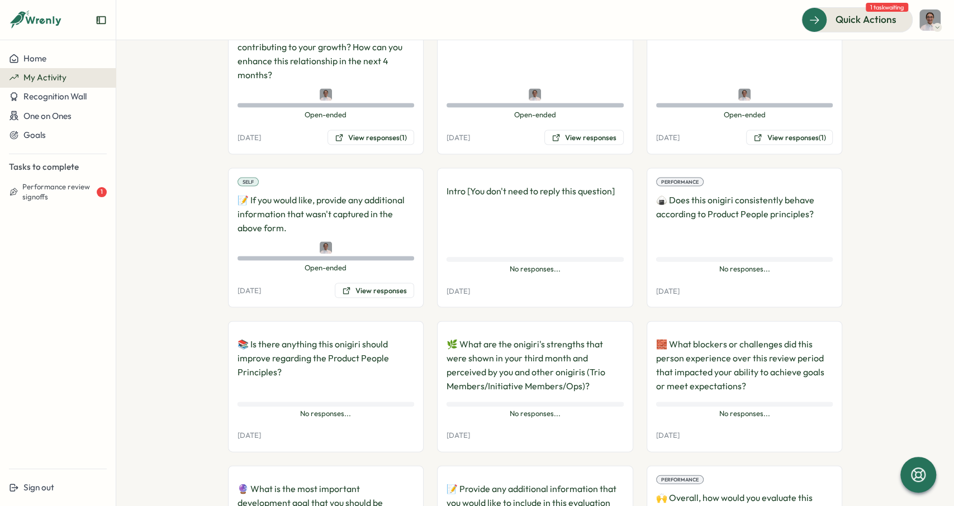
click at [384, 250] on div "Self 📝 If you would like, provide any additional information that wasn't captur…" at bounding box center [326, 238] width 196 height 140
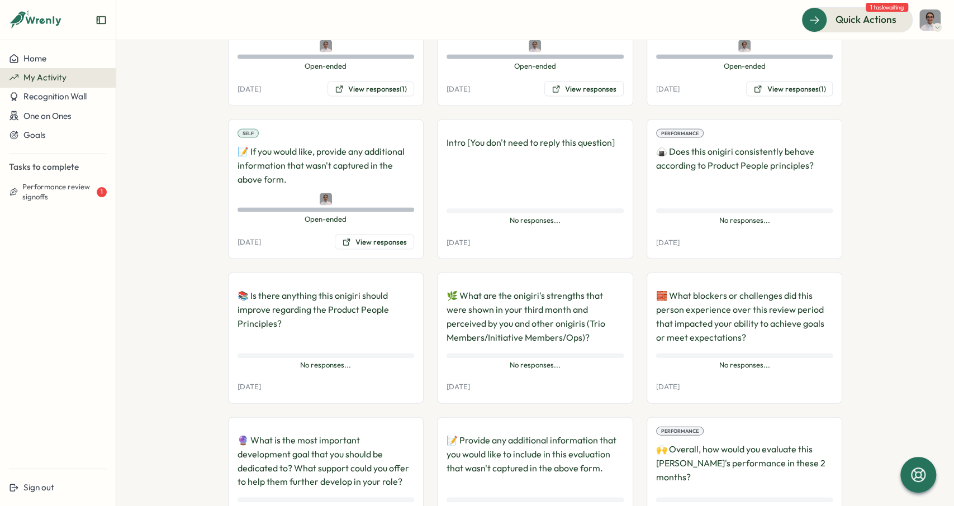
scroll to position [1559, 0]
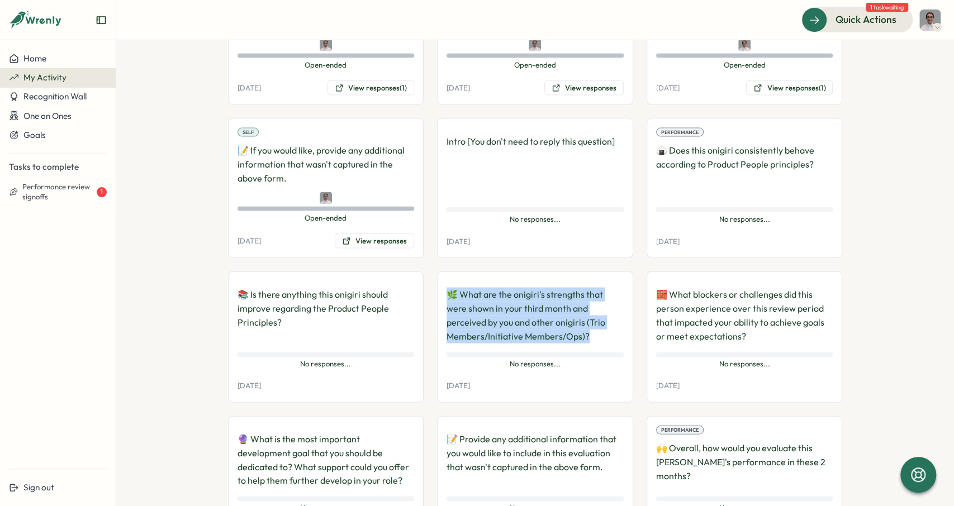
drag, startPoint x: 442, startPoint y: 271, endPoint x: 594, endPoint y: 307, distance: 155.6
click at [594, 307] on div "🌿 What are the onigiri's strengths that were shown in your third month and perc…" at bounding box center [535, 337] width 196 height 131
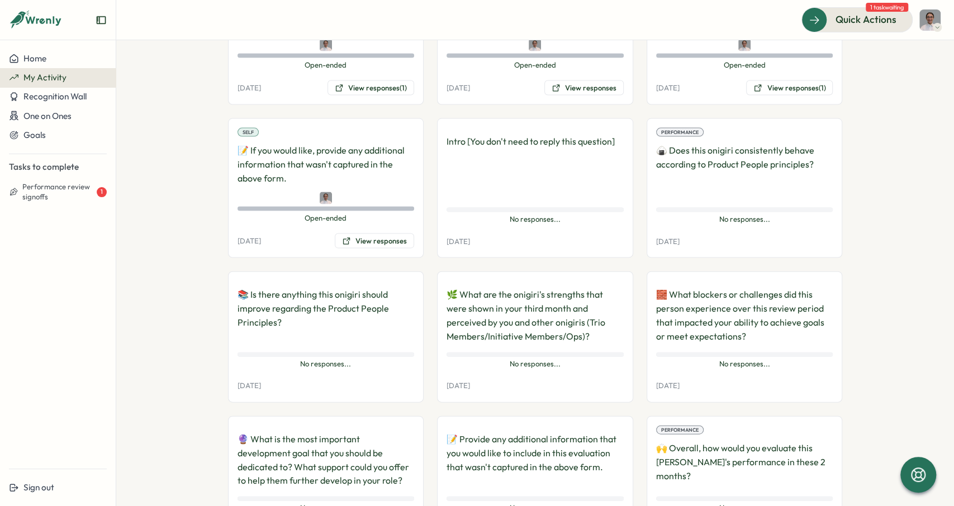
drag, startPoint x: 594, startPoint y: 307, endPoint x: 501, endPoint y: 284, distance: 94.9
click at [592, 307] on p "🌿 What are the onigiri's strengths that were shown in your third month and perc…" at bounding box center [535, 315] width 177 height 55
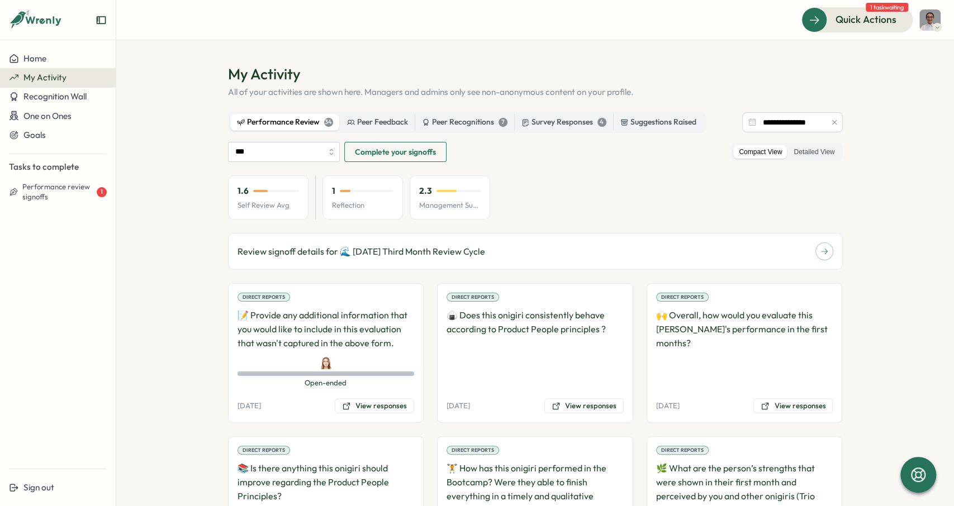
scroll to position [0, 0]
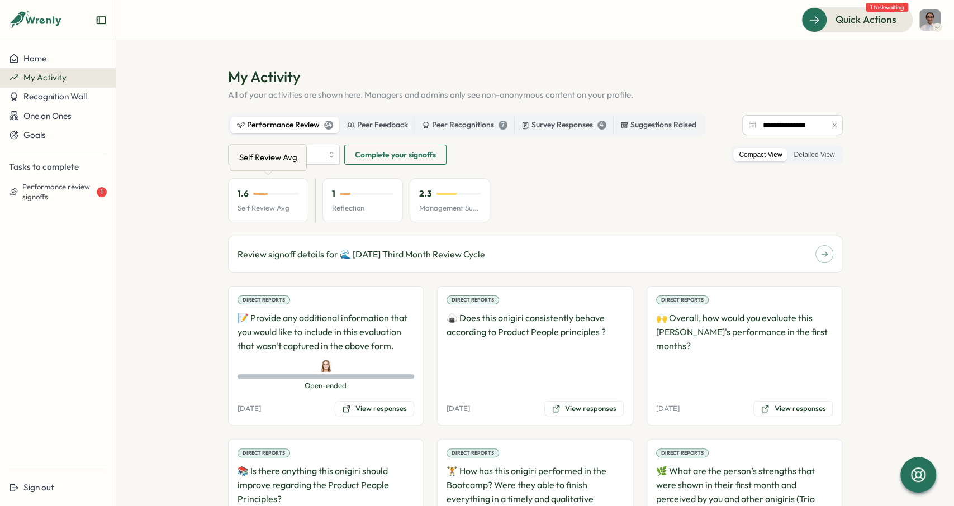
click at [278, 156] on div "Self Review Avg" at bounding box center [268, 157] width 63 height 17
click at [271, 154] on input "***" at bounding box center [284, 155] width 112 height 20
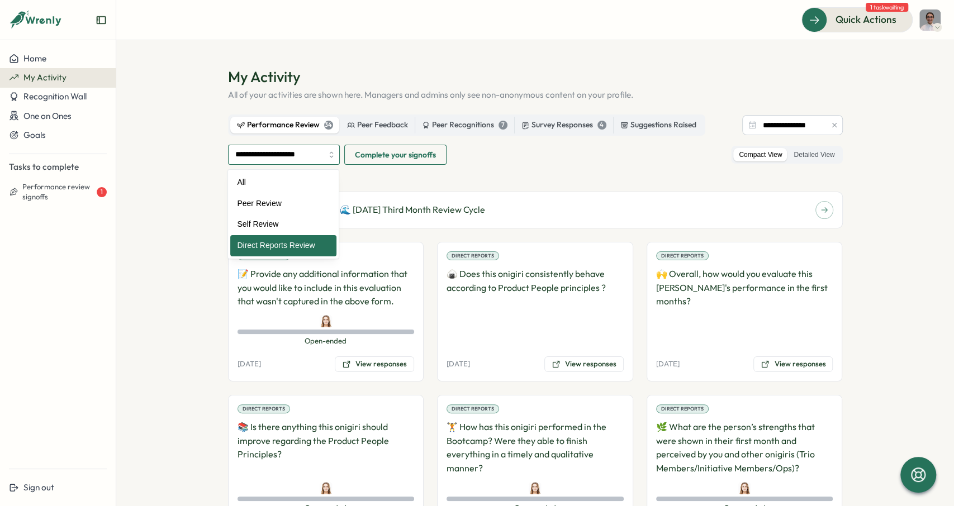
click at [312, 158] on input "**********" at bounding box center [284, 155] width 112 height 20
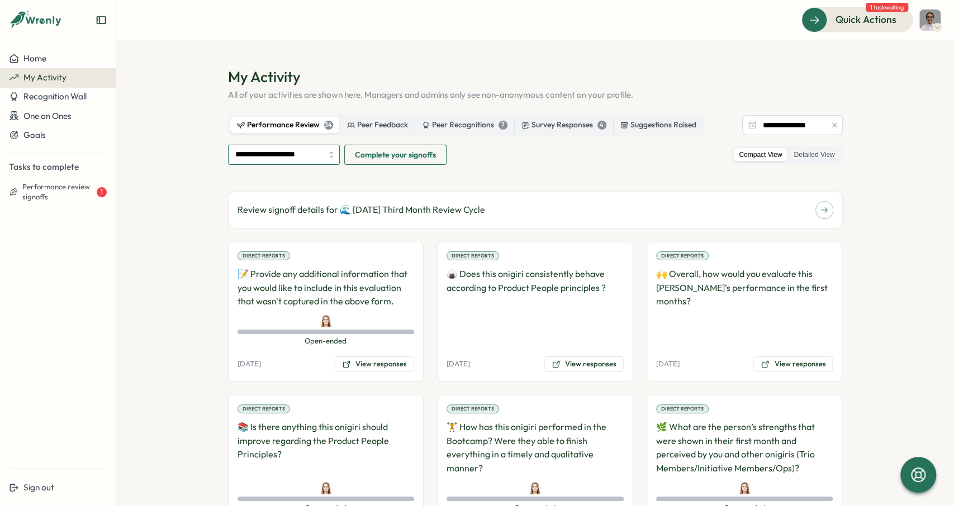
click at [292, 155] on input "**********" at bounding box center [284, 155] width 112 height 20
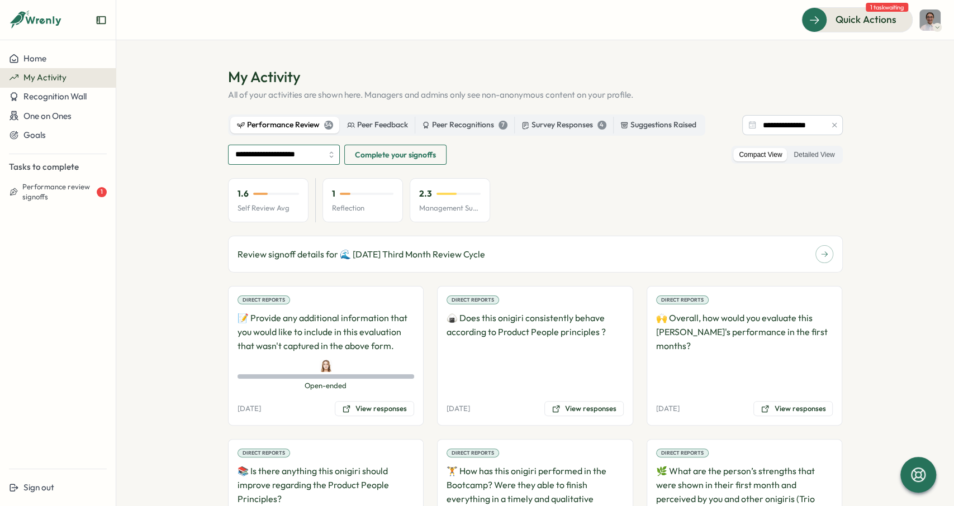
type input "***"
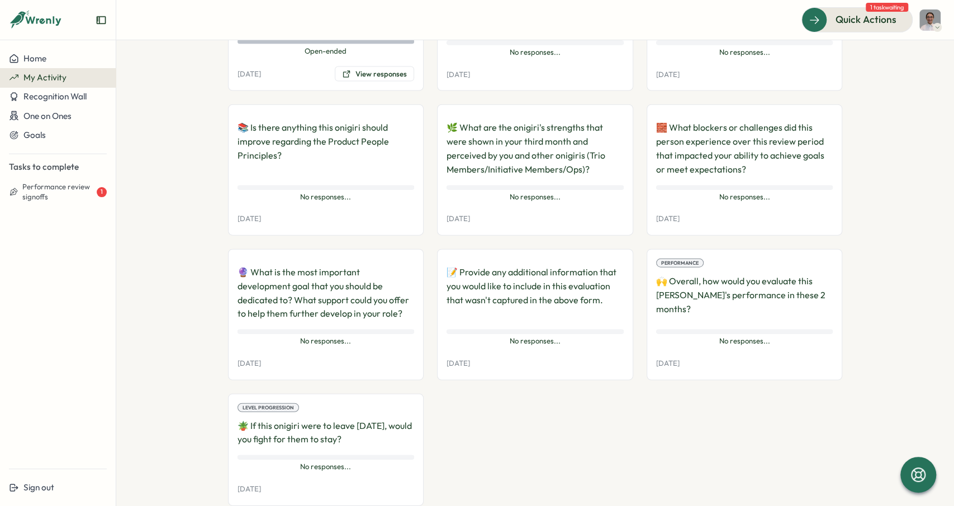
scroll to position [1727, 0]
drag, startPoint x: 444, startPoint y: 342, endPoint x: 515, endPoint y: 342, distance: 70.4
click at [516, 343] on div "📝 Provide any additional information that you would like to include in this eva…" at bounding box center [535, 314] width 196 height 131
drag, startPoint x: 462, startPoint y: 248, endPoint x: 616, endPoint y: 247, distance: 154.3
click at [616, 265] on p "📝 Provide any additional information that you would like to include in this eva…" at bounding box center [535, 292] width 177 height 55
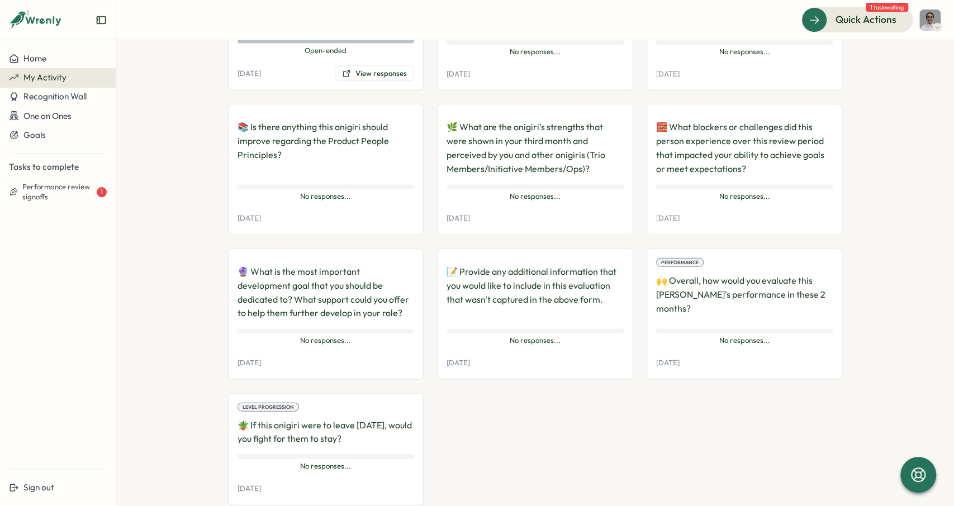
click at [488, 265] on p "📝 Provide any additional information that you would like to include in this eva…" at bounding box center [535, 292] width 177 height 55
drag, startPoint x: 480, startPoint y: 245, endPoint x: 615, endPoint y: 257, distance: 135.2
click at [615, 265] on p "📝 Provide any additional information that you would like to include in this eva…" at bounding box center [535, 292] width 177 height 55
copy p "rovide any additional information that you would like to include in this evalua…"
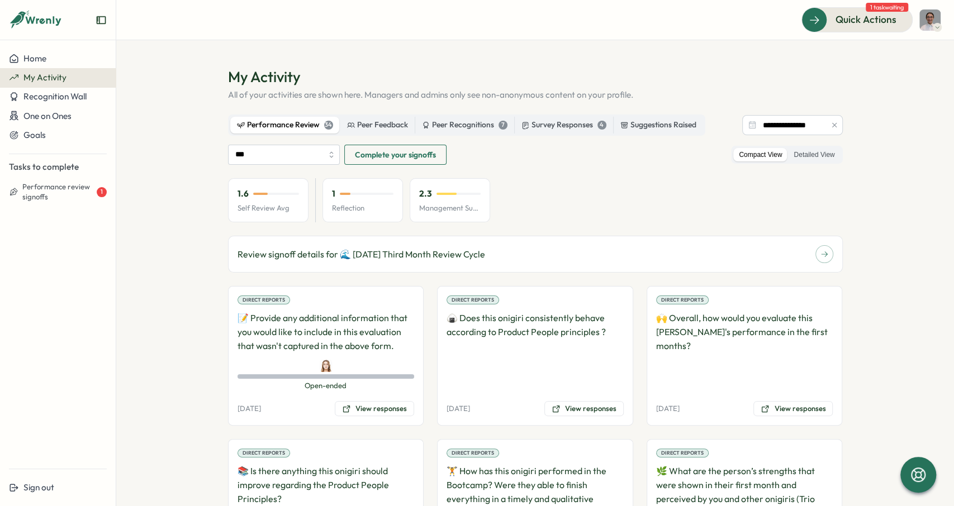
scroll to position [0, 0]
click at [934, 21] on img at bounding box center [929, 20] width 21 height 21
click at [83, 489] on div "Sign out" at bounding box center [58, 488] width 98 height 10
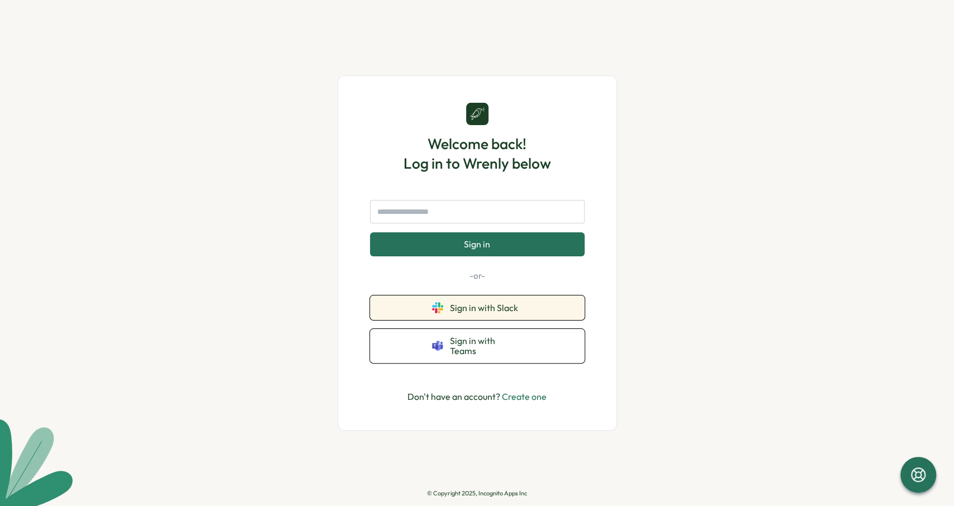
click at [554, 315] on button "Sign in with Slack" at bounding box center [477, 308] width 215 height 25
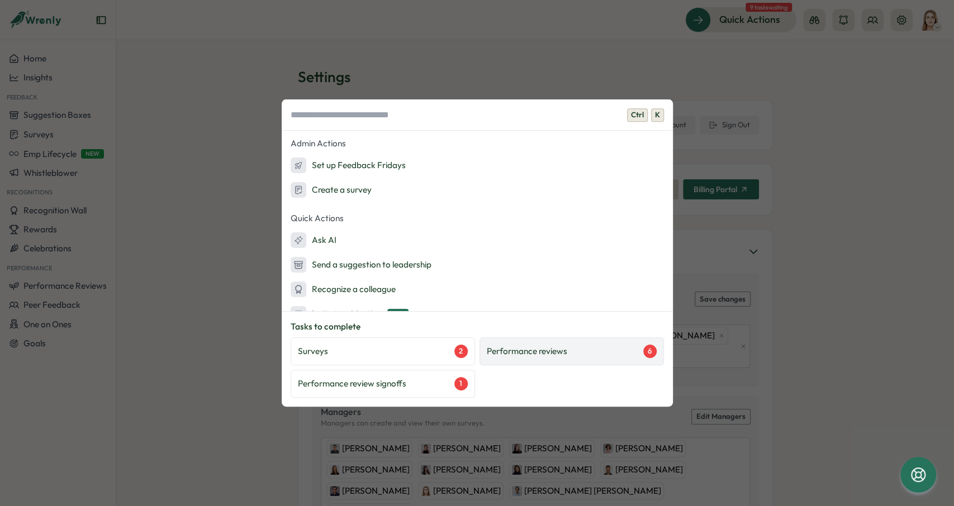
click at [600, 345] on div "Performance reviews 6" at bounding box center [572, 352] width 184 height 28
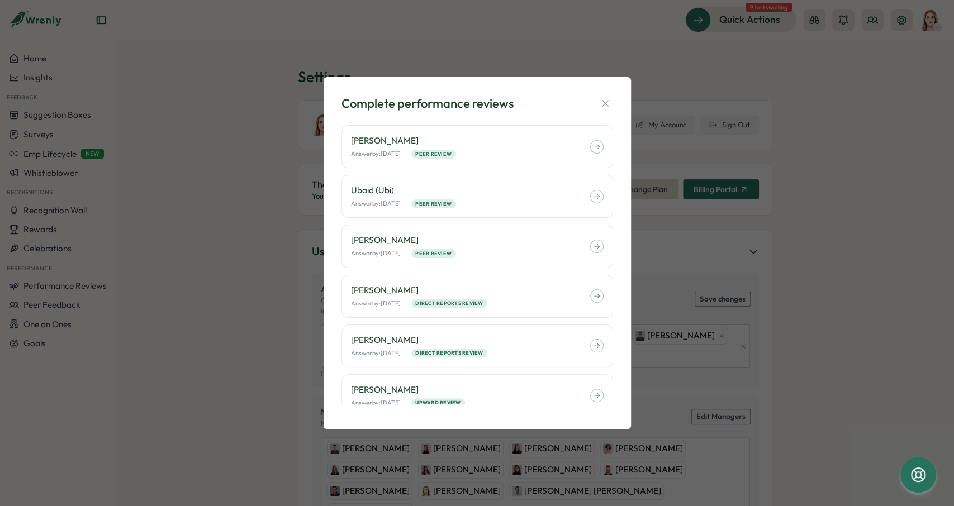
click at [603, 92] on div "Complete performance reviews Laissa Duclos Answer by: September 01 | Peer Revie…" at bounding box center [477, 254] width 281 height 326
click at [140, 276] on div "Complete performance reviews Laissa Duclos Answer by: September 01 | Peer Revie…" at bounding box center [477, 253] width 954 height 506
click at [603, 99] on icon "button" at bounding box center [605, 103] width 11 height 11
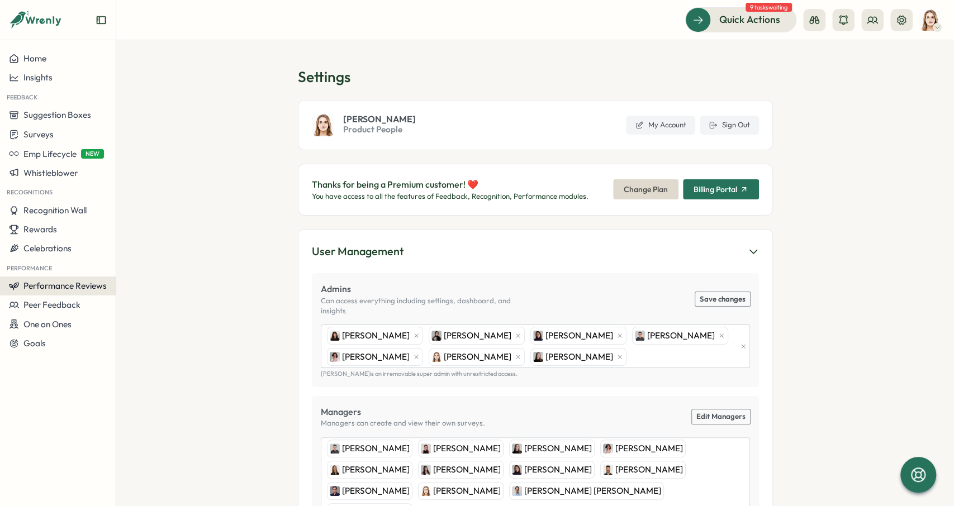
click at [61, 291] on span "Performance Reviews" at bounding box center [64, 286] width 83 height 11
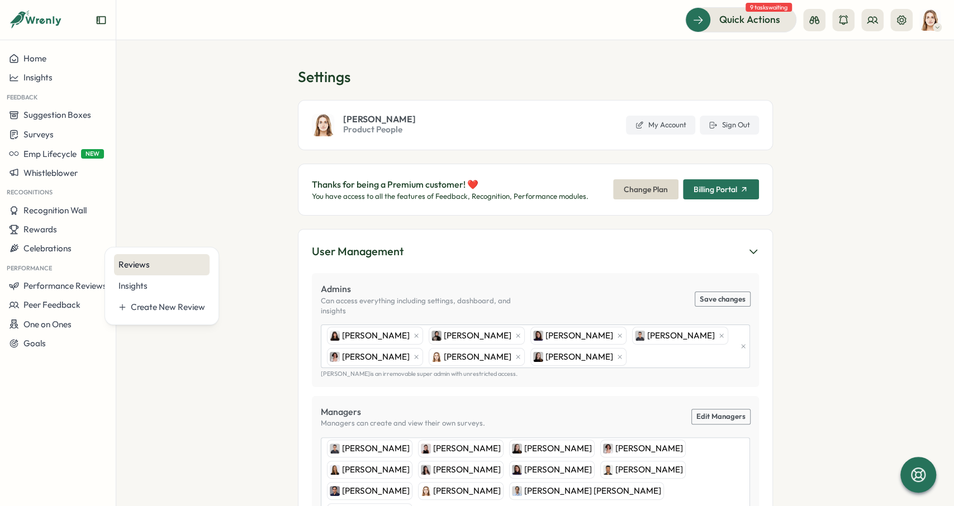
click at [142, 267] on div "Reviews" at bounding box center [161, 265] width 87 height 12
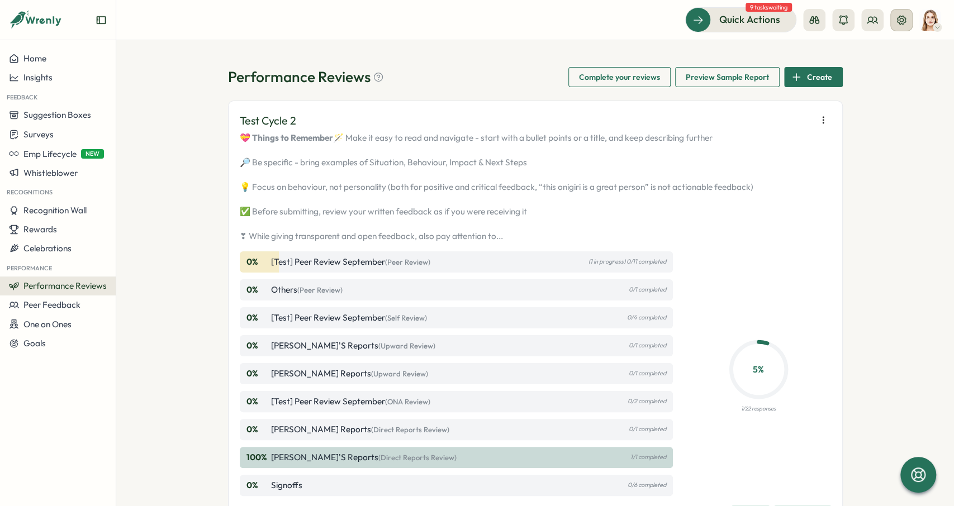
click at [898, 20] on icon at bounding box center [901, 19] width 9 height 9
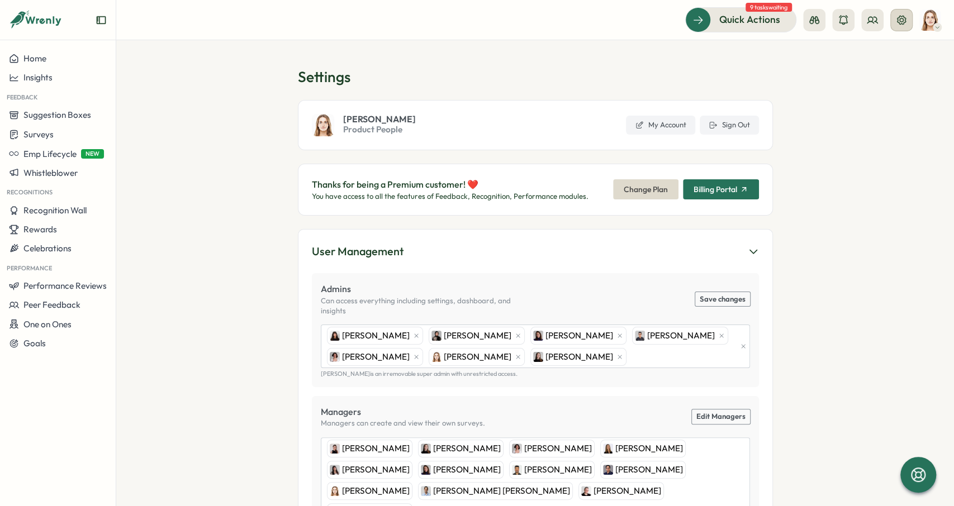
click at [906, 15] on icon at bounding box center [901, 20] width 11 height 11
click at [718, 134] on button "Sign Out" at bounding box center [729, 125] width 59 height 19
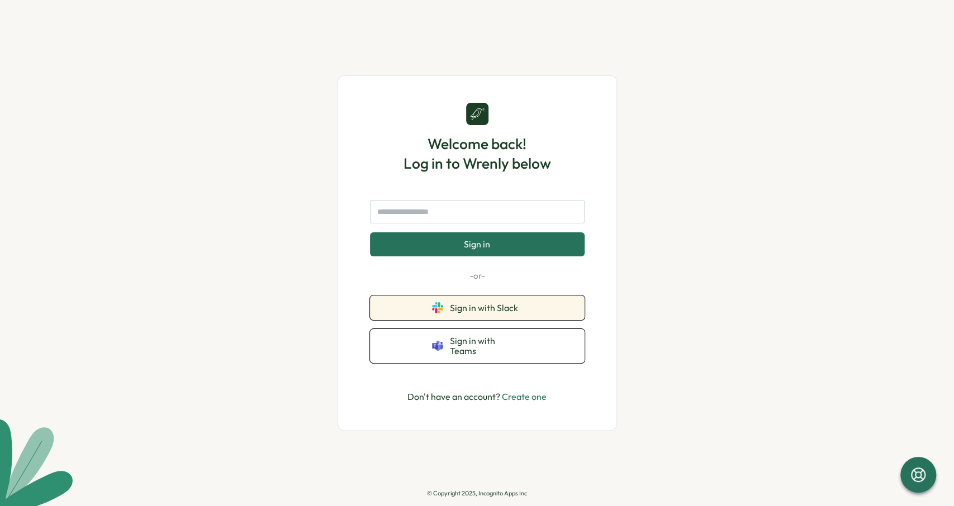
drag, startPoint x: 513, startPoint y: 314, endPoint x: 518, endPoint y: 291, distance: 23.9
click at [513, 313] on span "Sign in with Slack" at bounding box center [486, 308] width 73 height 10
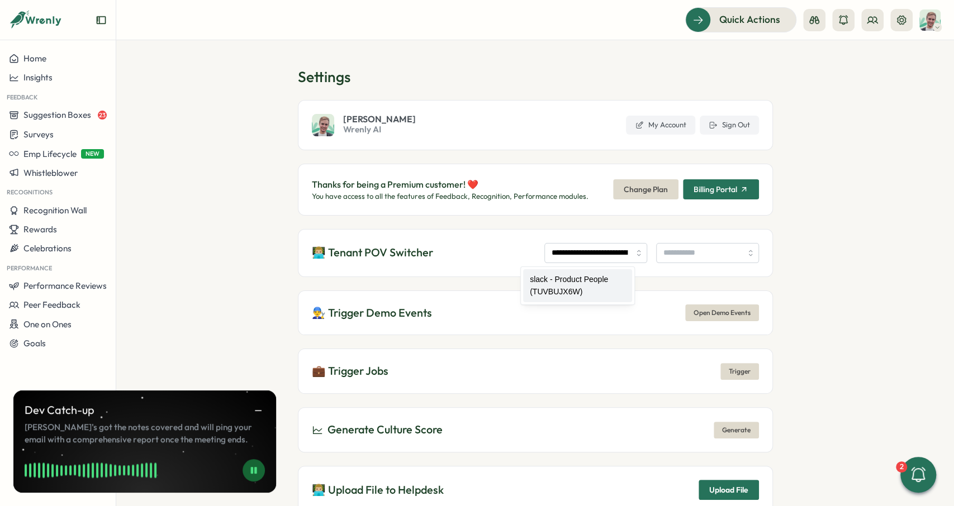
type input "**********"
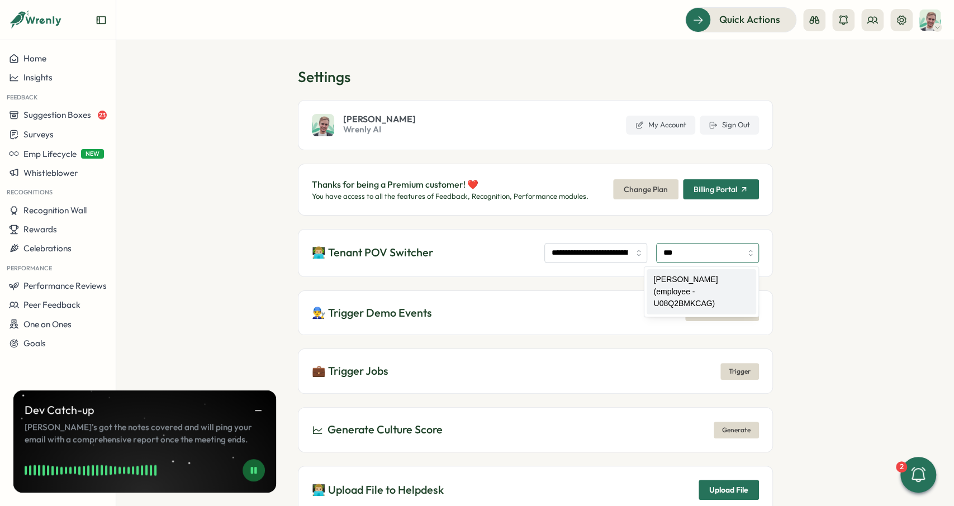
type input "**********"
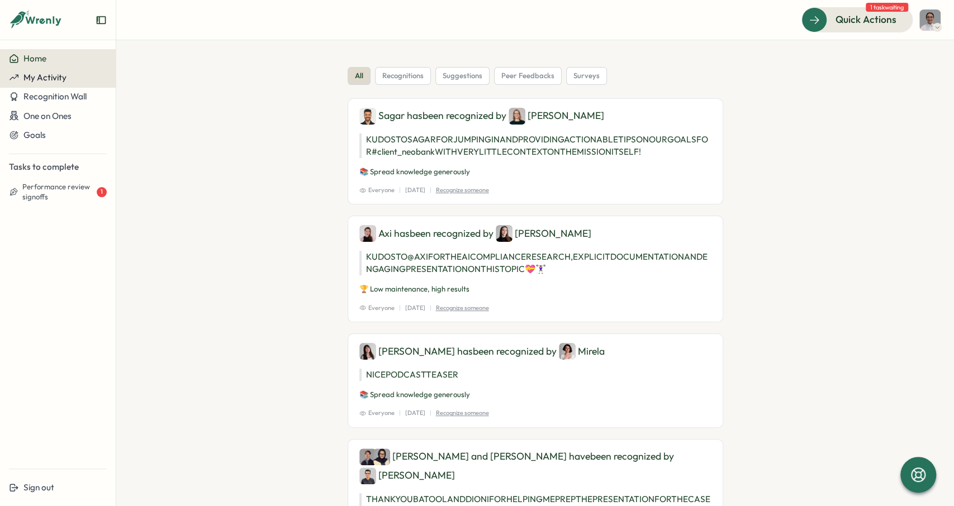
click at [63, 82] on span "My Activity" at bounding box center [44, 77] width 43 height 11
click at [63, 79] on span "My Activity" at bounding box center [44, 77] width 43 height 11
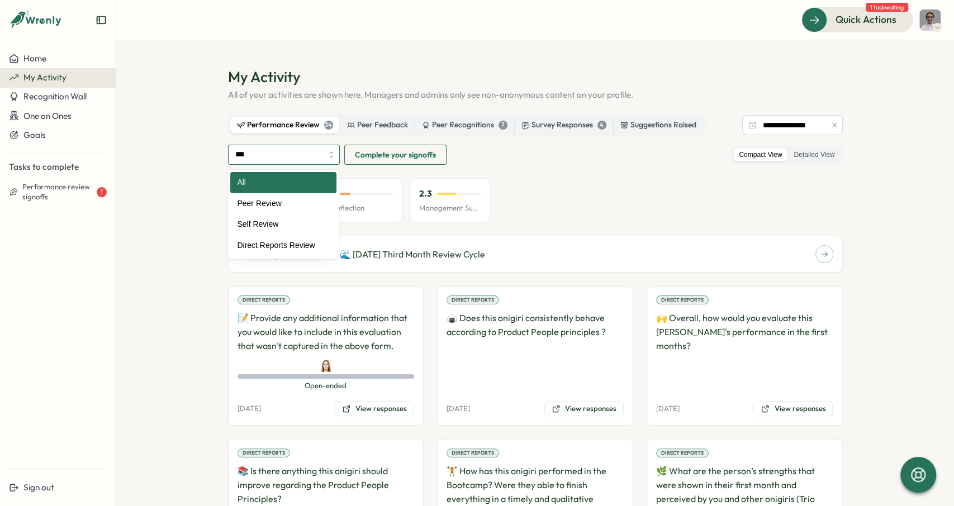
click at [298, 154] on input "***" at bounding box center [284, 155] width 112 height 20
type input "**********"
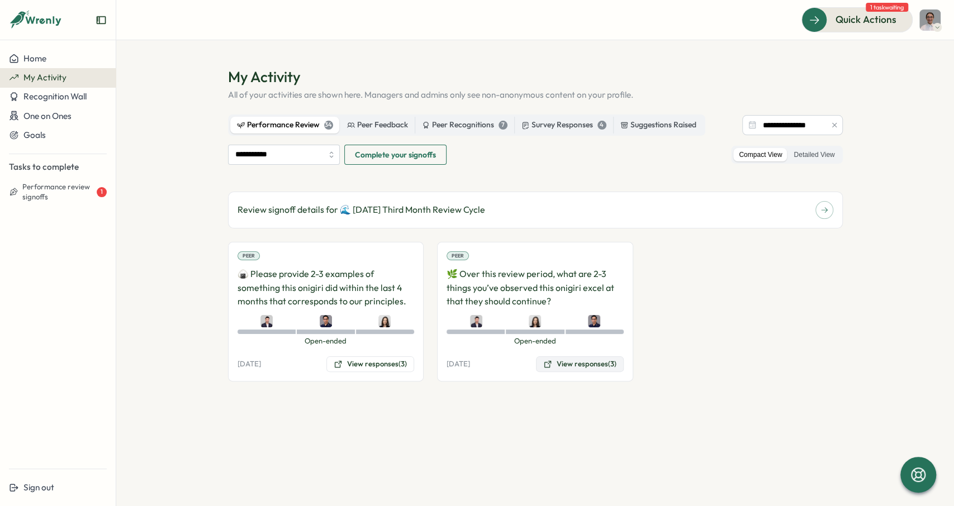
click at [584, 366] on button "View responses (3)" at bounding box center [580, 365] width 88 height 16
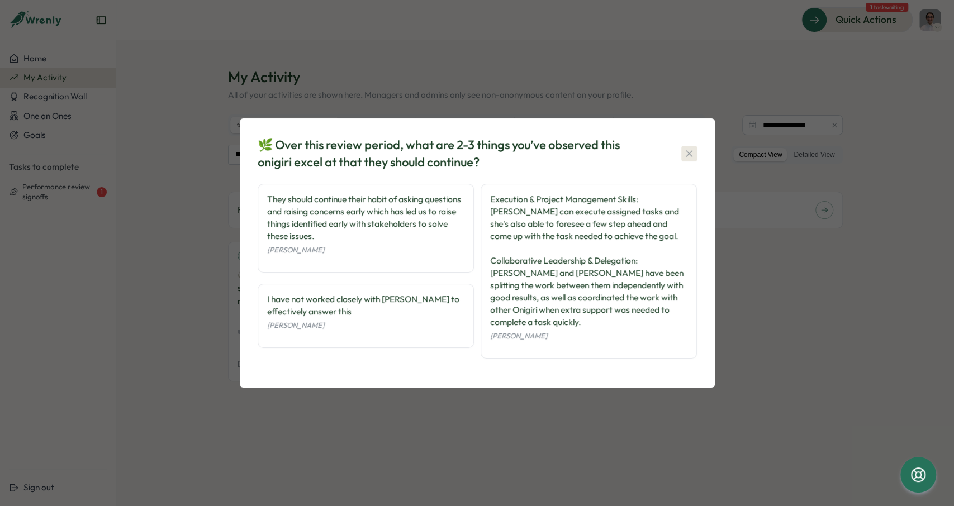
click at [691, 156] on icon "button" at bounding box center [689, 153] width 11 height 11
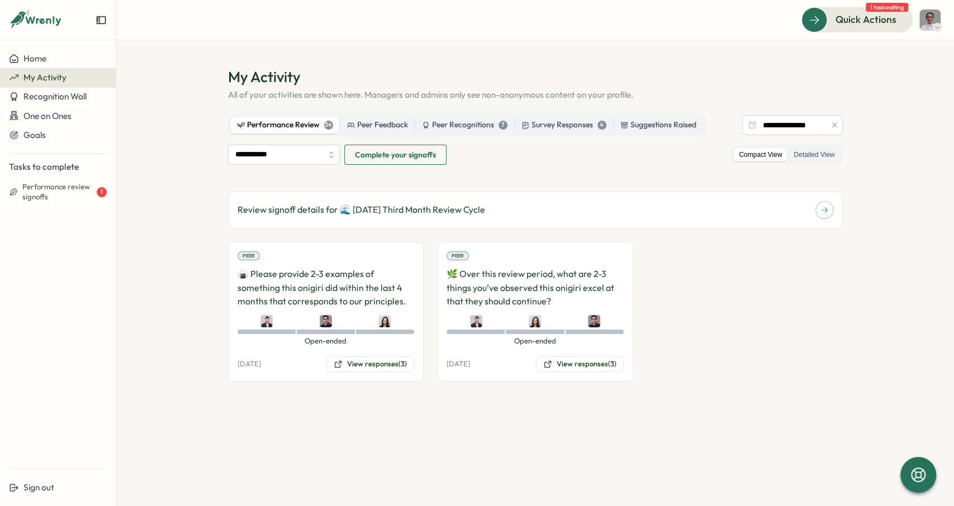
click at [763, 331] on div "Peer 🍙 Please provide 2-3 examples of something this onigiri did within the las…" at bounding box center [535, 312] width 615 height 140
click at [941, 23] on header "Quick Actions 1 task waiting" at bounding box center [535, 20] width 838 height 40
click at [933, 24] on img at bounding box center [929, 20] width 21 height 21
click at [911, 59] on div "Edit Profile" at bounding box center [911, 55] width 55 height 12
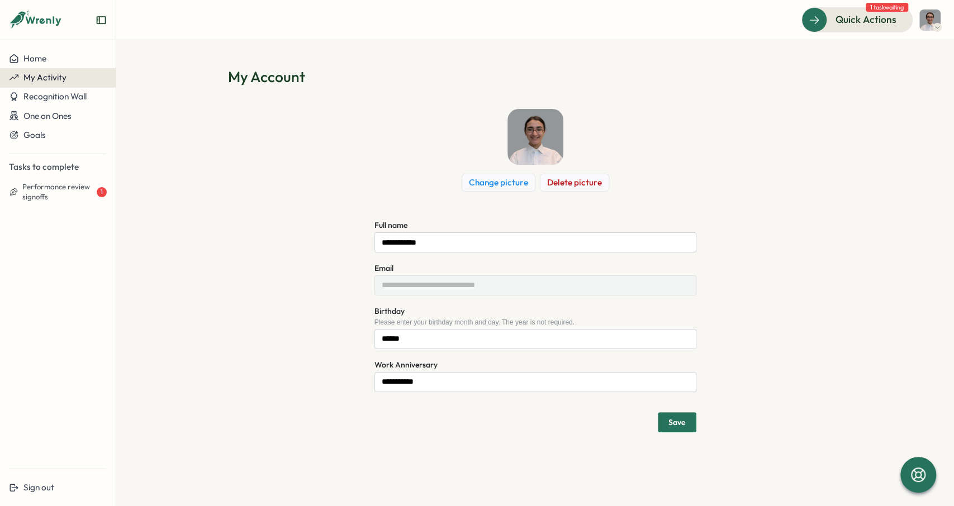
click at [70, 78] on div "My Activity" at bounding box center [58, 78] width 98 height 10
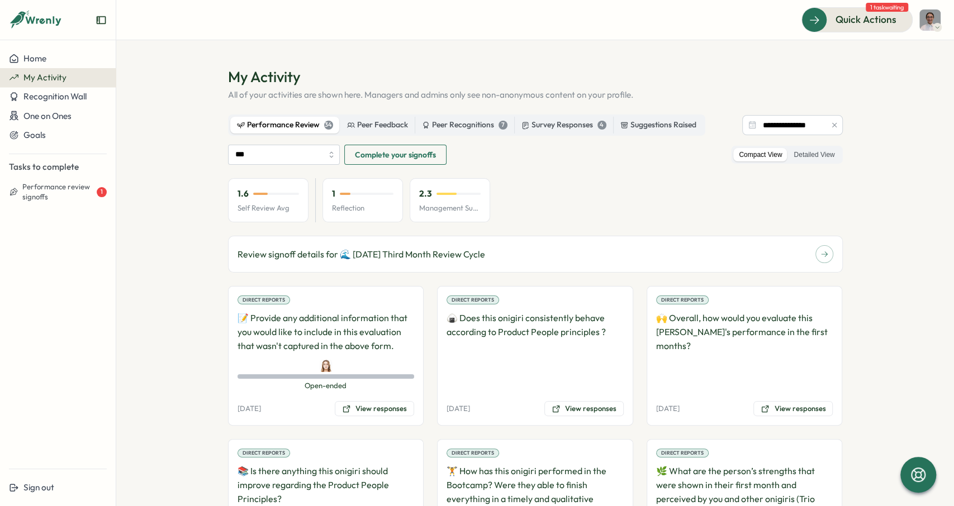
drag, startPoint x: 854, startPoint y: 379, endPoint x: 847, endPoint y: 181, distance: 198.5
click at [78, 492] on div "Sign out" at bounding box center [58, 488] width 98 height 10
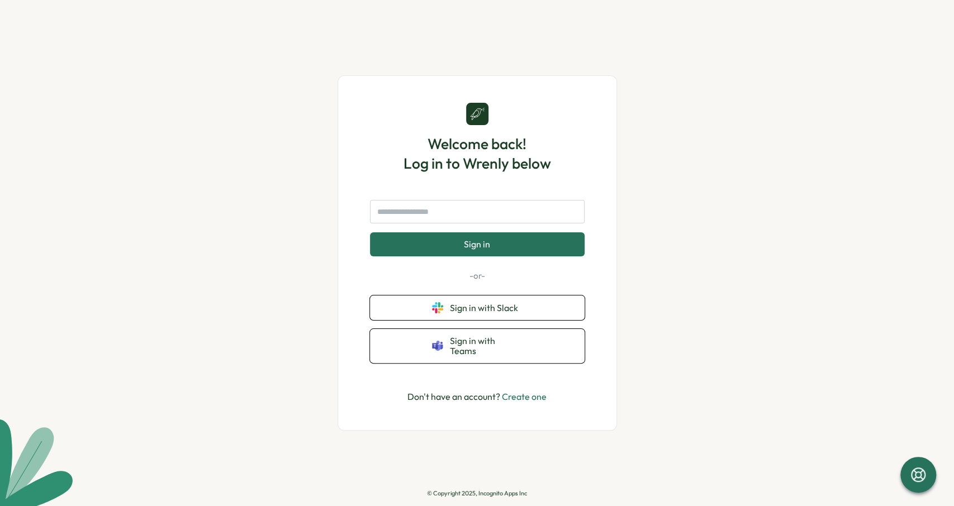
click at [620, 169] on div "Welcome back! Log in to Wrenly below Sign in -or- Sign in with Slack Sign in wi…" at bounding box center [477, 253] width 954 height 506
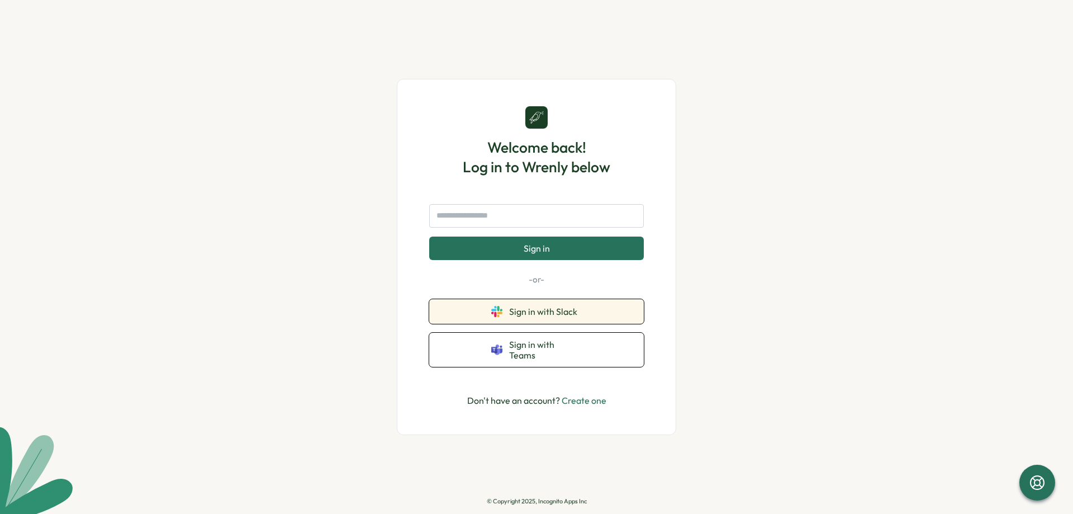
click at [560, 316] on span "Sign in with Slack" at bounding box center [545, 311] width 73 height 10
